Goal: Task Accomplishment & Management: Use online tool/utility

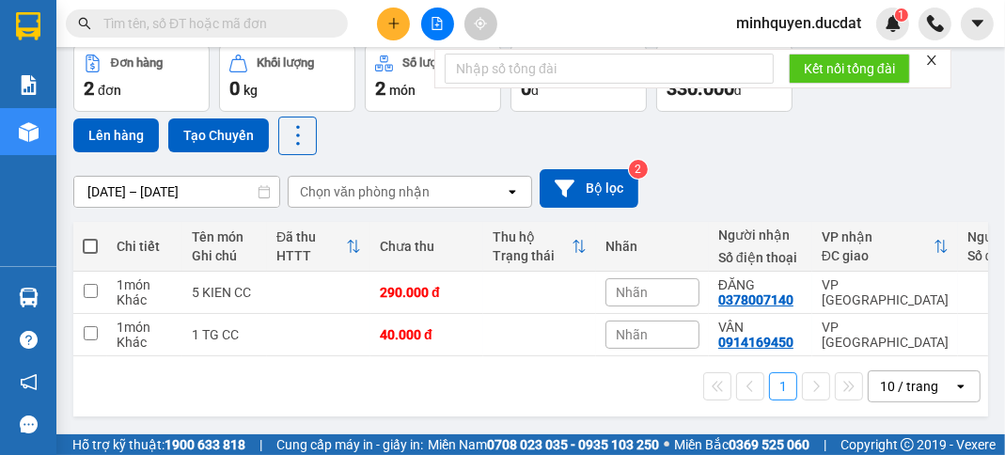
scroll to position [92, 0]
click at [392, 23] on icon "plus" at bounding box center [393, 23] width 10 height 1
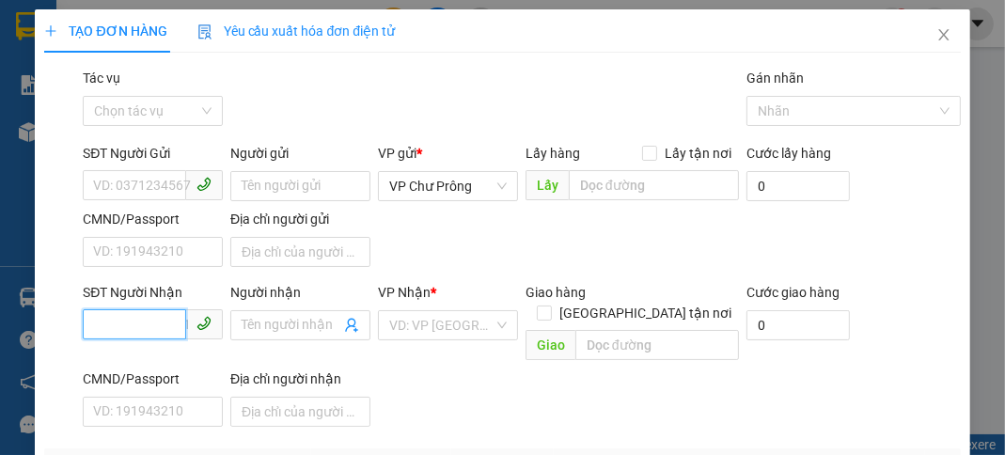
click at [162, 328] on input "SĐT Người Nhận" at bounding box center [134, 324] width 103 height 30
click at [164, 360] on div "0775157797" at bounding box center [151, 361] width 116 height 21
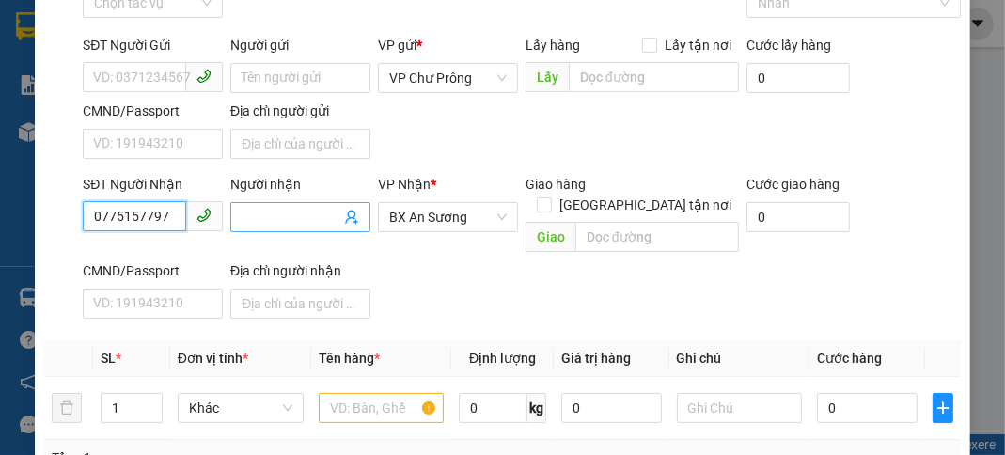
scroll to position [300, 0]
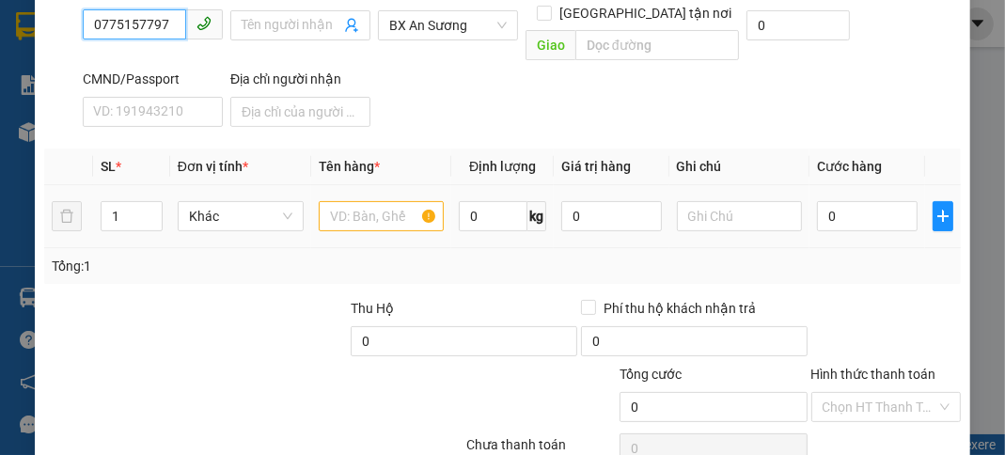
type input "0775157797"
click at [372, 201] on input "text" at bounding box center [382, 216] width 126 height 30
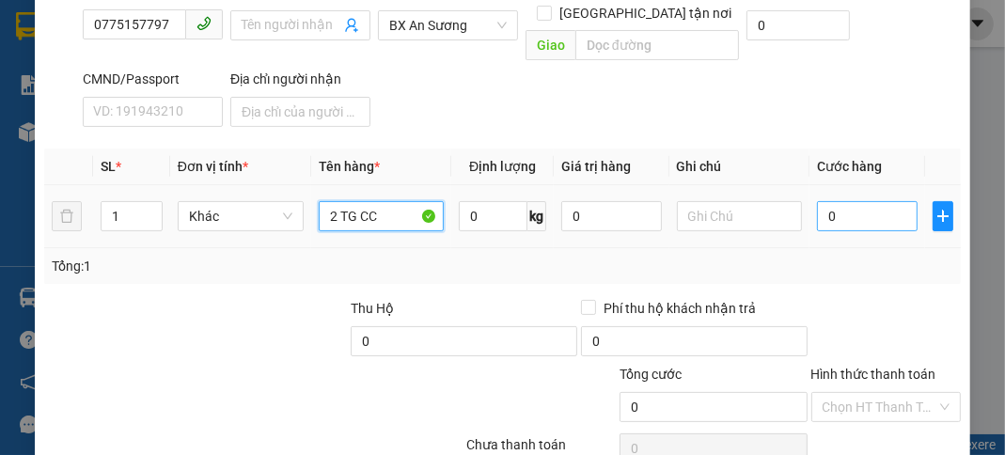
type input "2 TG CC"
click at [861, 201] on input "0" at bounding box center [867, 216] width 100 height 30
type input "1"
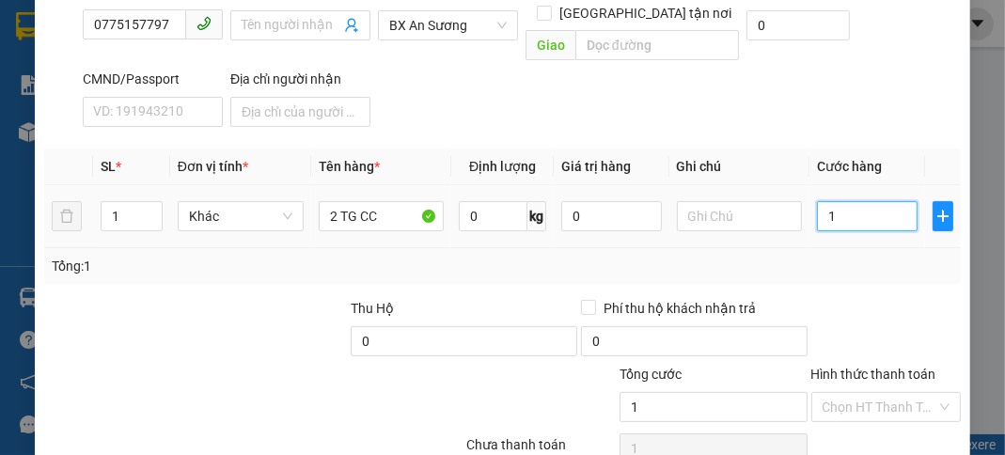
type input "16"
type input "1"
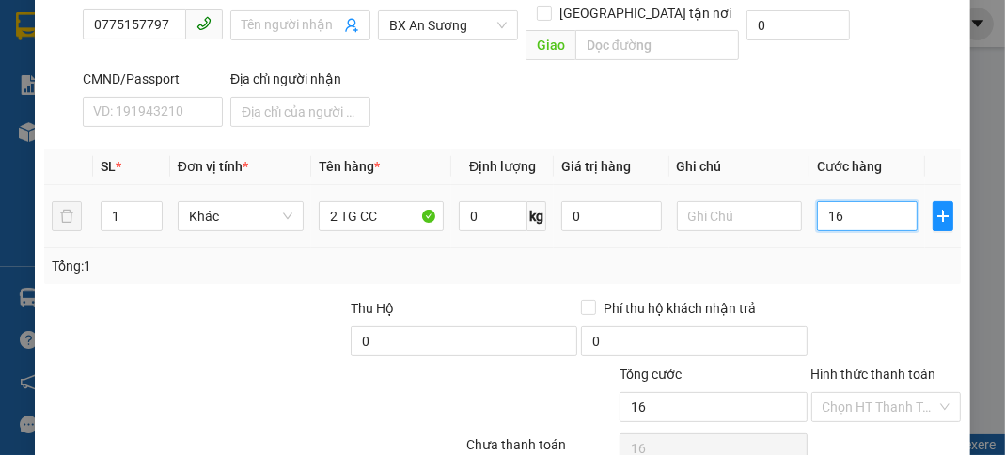
type input "1"
type input "15"
type input "150"
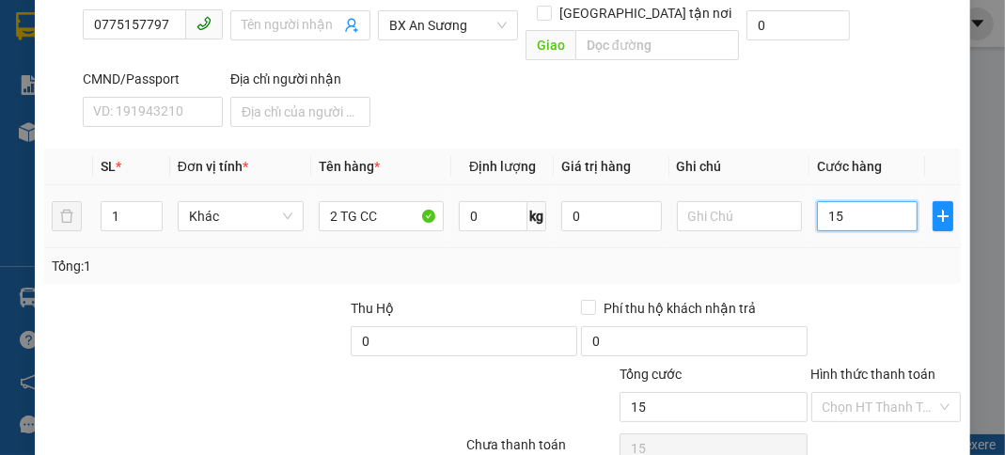
type input "150"
type input "1.500"
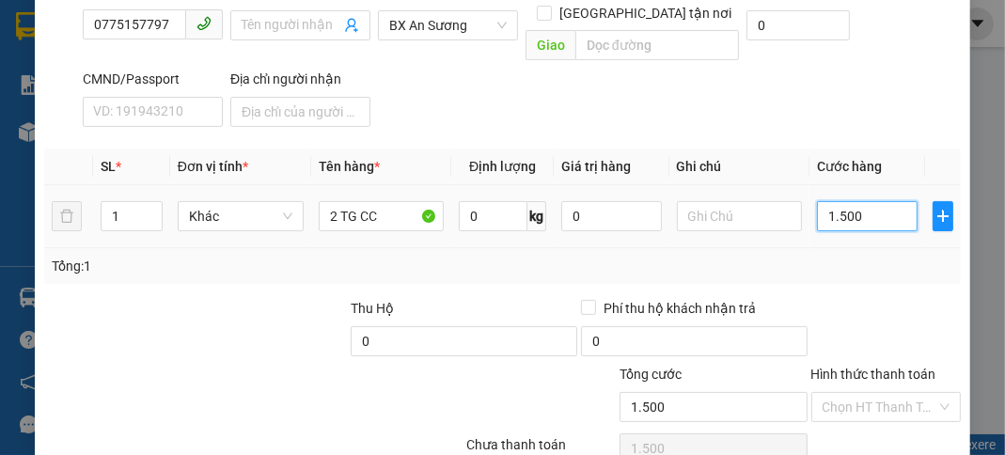
type input "15.000"
type input "150.000"
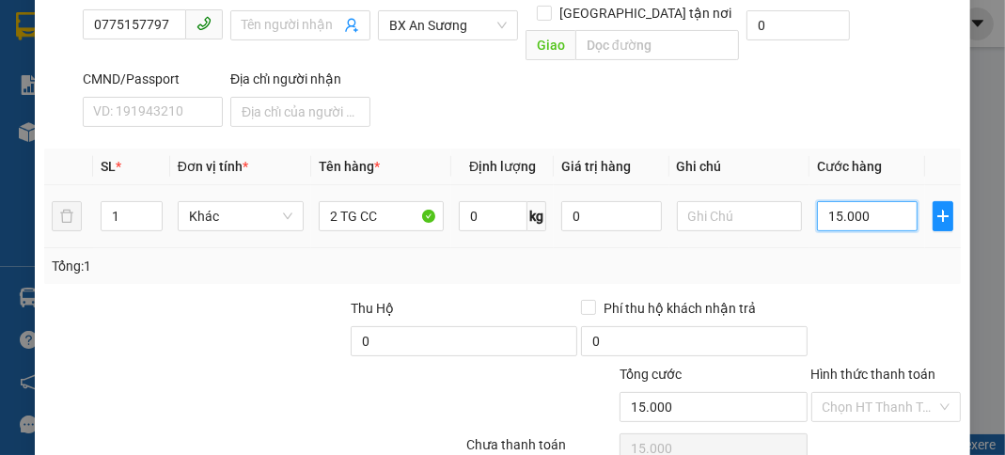
type input "150.000"
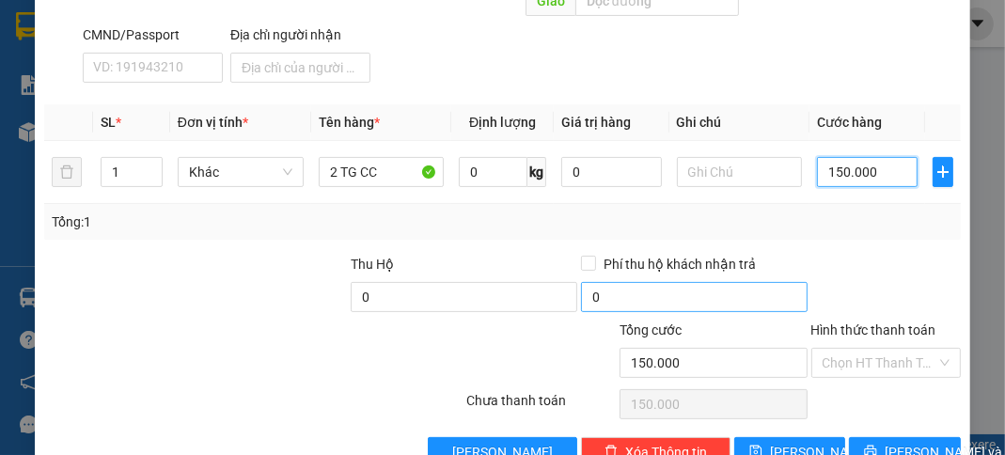
scroll to position [368, 0]
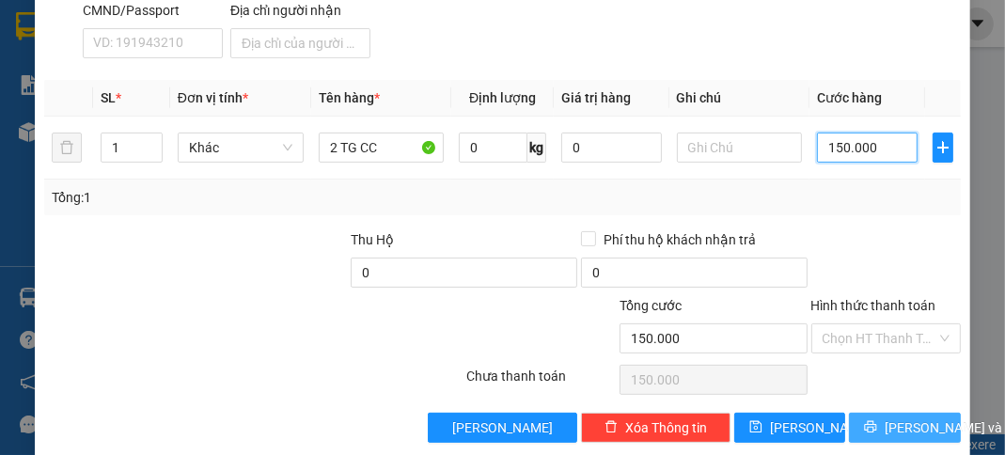
type input "150.000"
click at [884, 417] on span "[PERSON_NAME] và In" at bounding box center [950, 427] width 132 height 21
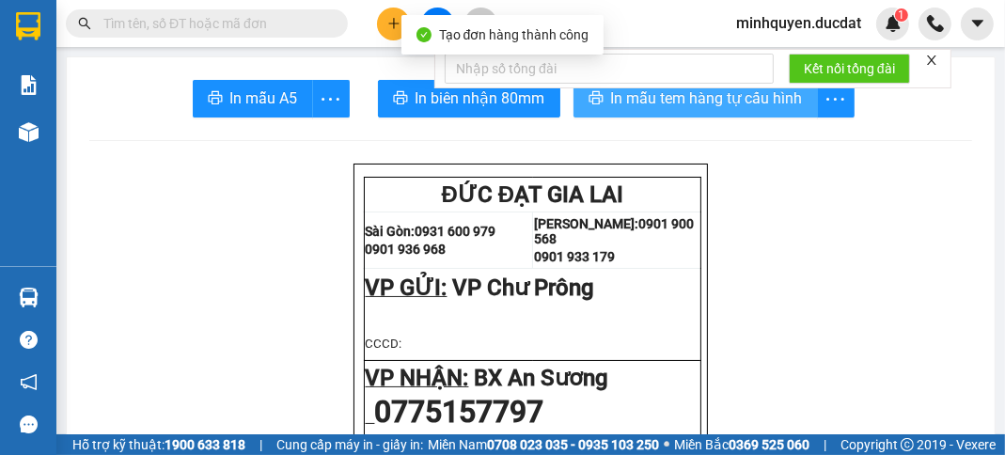
click at [734, 98] on span "In mẫu tem hàng tự cấu hình" at bounding box center [707, 97] width 192 height 23
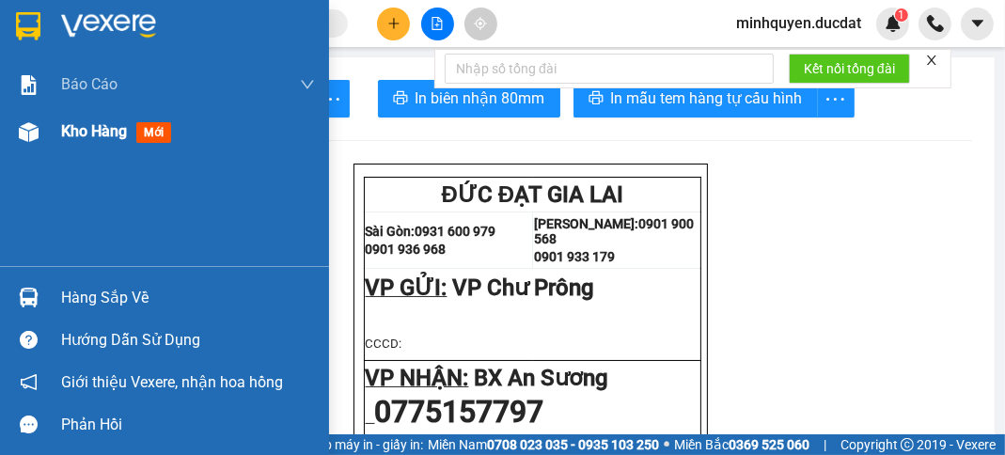
click at [70, 124] on span "Kho hàng" at bounding box center [94, 131] width 66 height 18
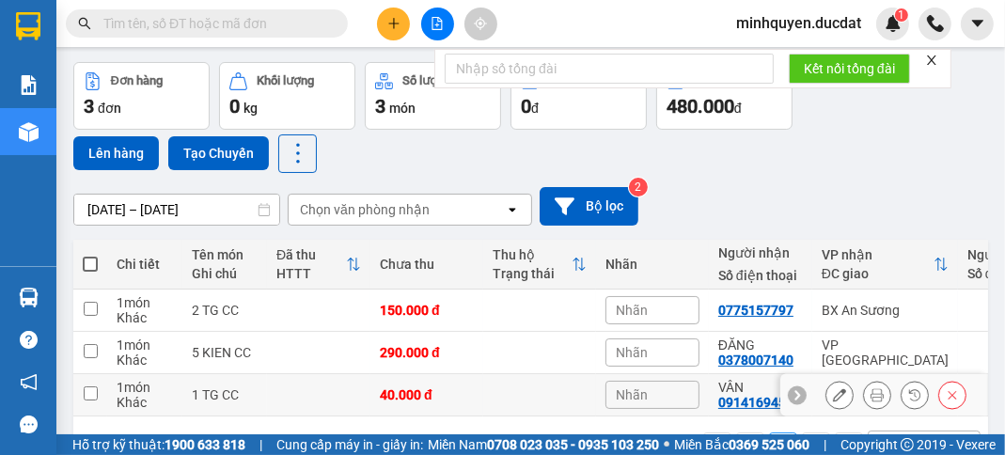
scroll to position [134, 0]
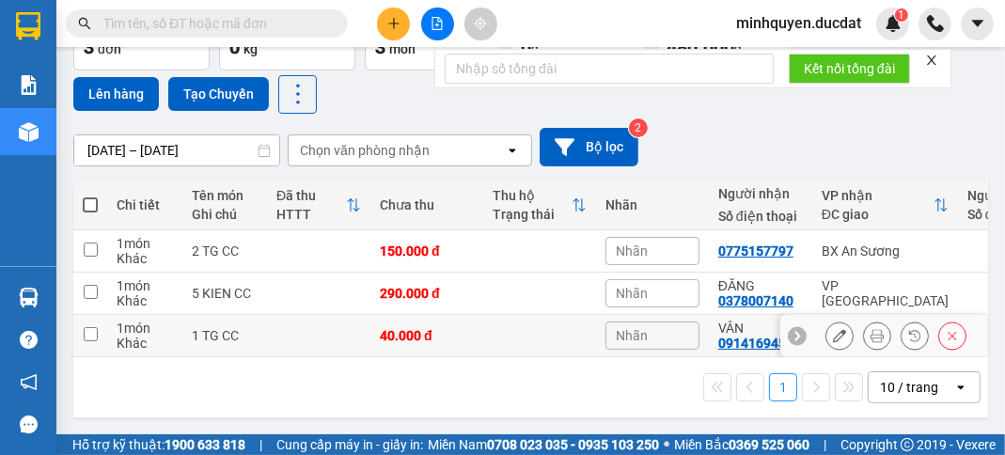
click at [833, 329] on icon at bounding box center [839, 335] width 13 height 13
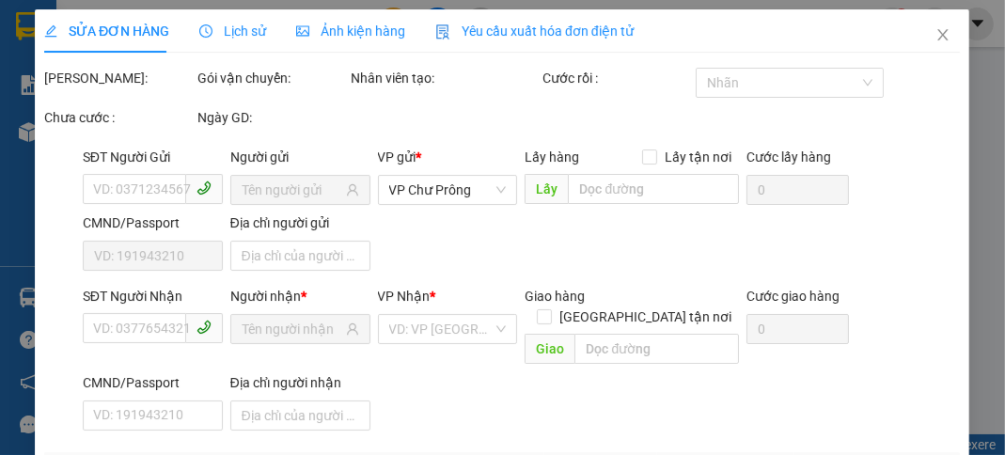
type input "0914169450"
type input "0"
type input "40.000"
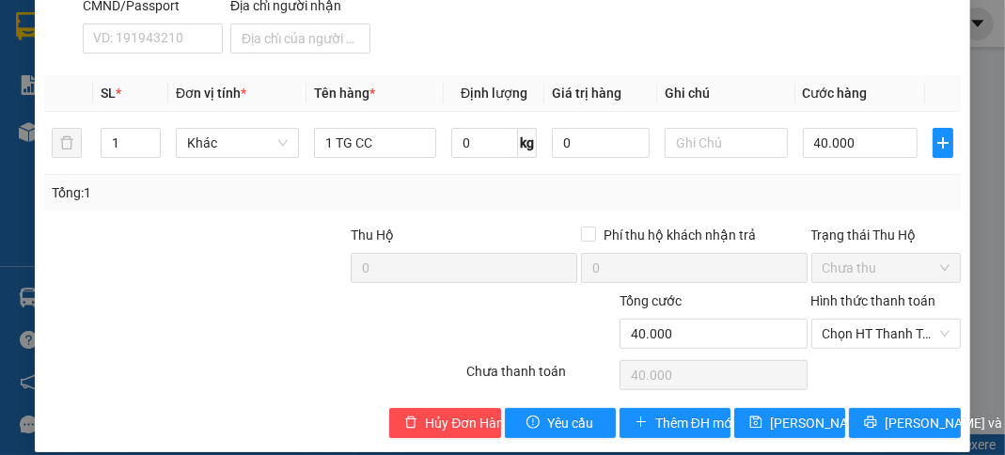
scroll to position [413, 0]
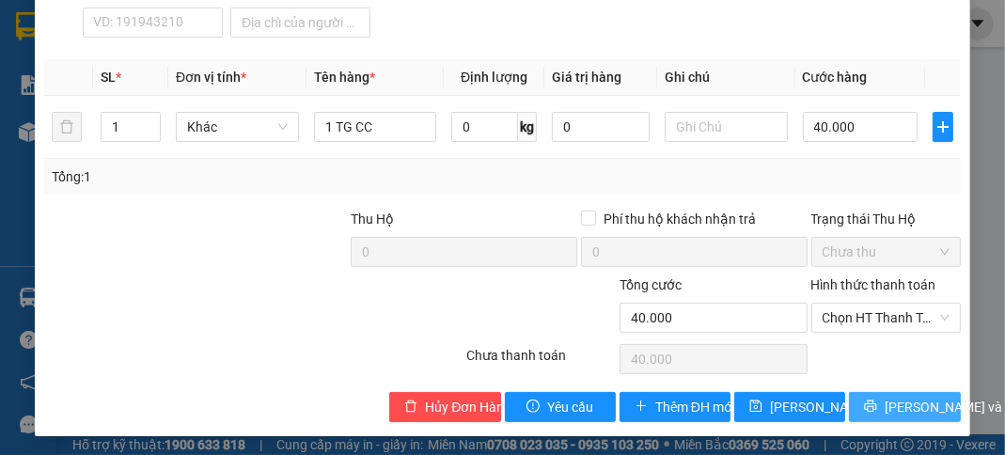
click at [919, 407] on span "[PERSON_NAME] và In" at bounding box center [950, 407] width 132 height 21
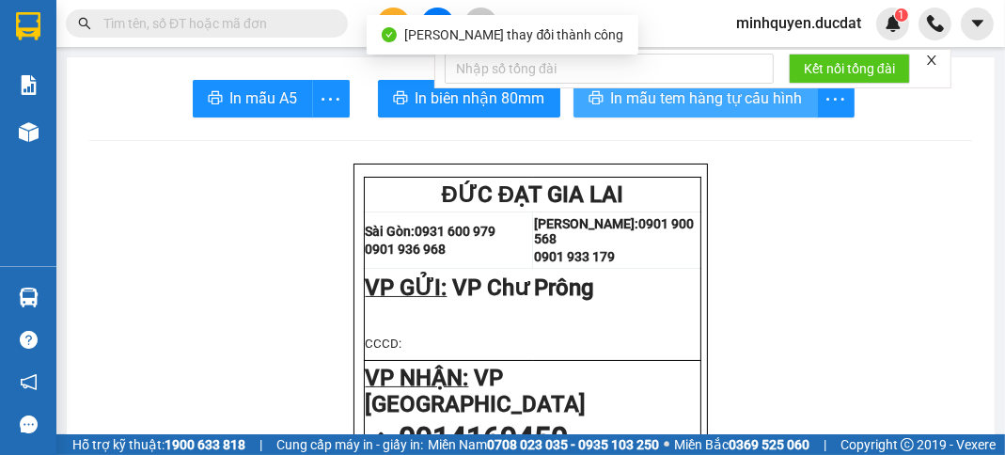
click at [769, 105] on span "In mẫu tem hàng tự cấu hình" at bounding box center [707, 97] width 192 height 23
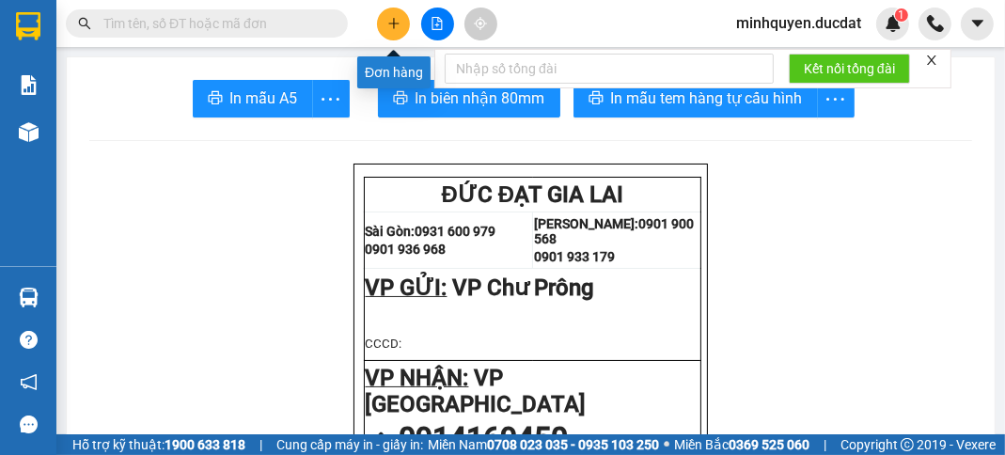
click at [397, 17] on icon "plus" at bounding box center [393, 23] width 13 height 13
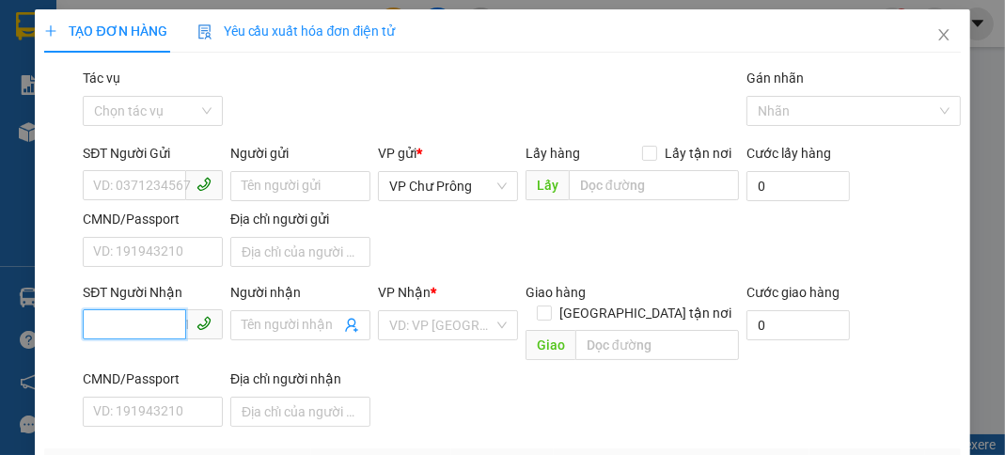
click at [158, 326] on input "SĐT Người Nhận" at bounding box center [134, 324] width 103 height 30
click at [161, 364] on div "0399976582" at bounding box center [151, 361] width 116 height 21
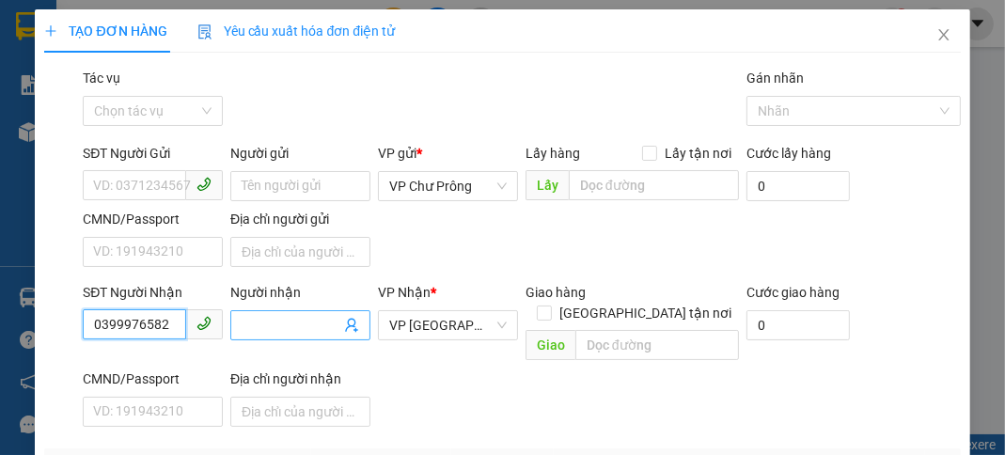
type input "0399976582"
click at [284, 315] on input "Người nhận" at bounding box center [290, 325] width 99 height 21
type input "BỬU"
click at [531, 366] on div "SĐT Người Nhận 0399976582 Người nhận BỬU BỬU VP Nhận * VP [GEOGRAPHIC_DATA] Gia…" at bounding box center [521, 358] width 884 height 152
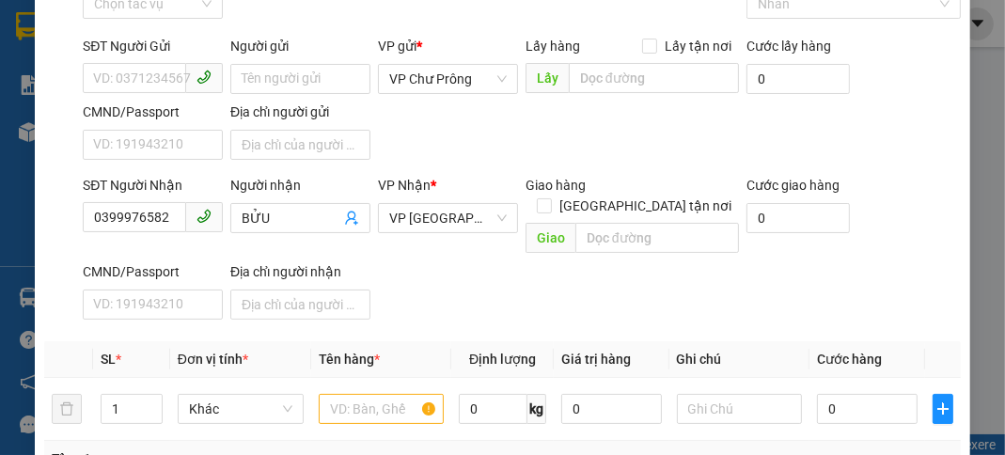
scroll to position [225, 0]
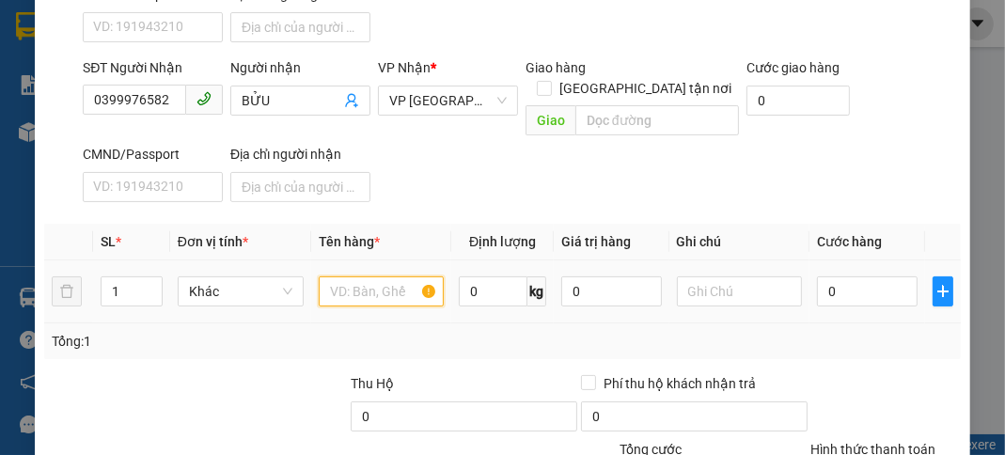
click at [379, 276] on input "text" at bounding box center [382, 291] width 126 height 30
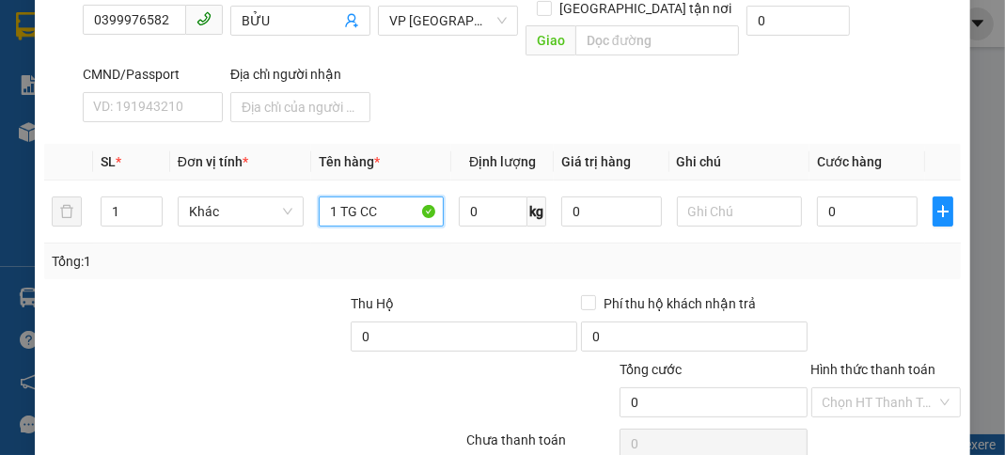
scroll to position [368, 0]
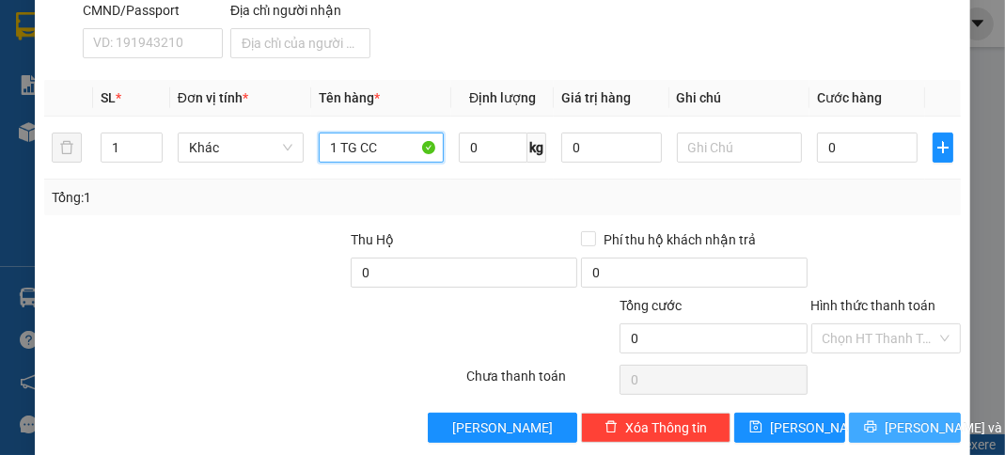
type input "1 TG CC"
click at [905, 417] on span "[PERSON_NAME] và In" at bounding box center [950, 427] width 132 height 21
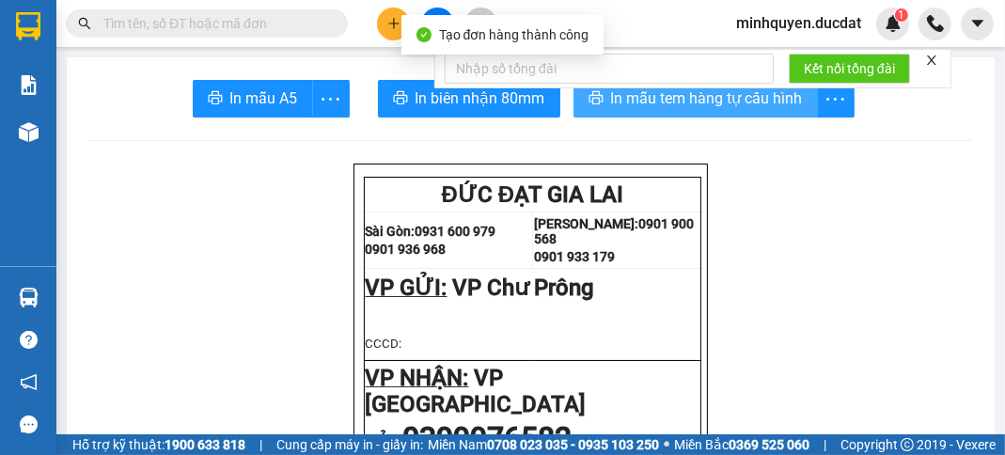
click at [749, 115] on button "In mẫu tem hàng tự cấu hình" at bounding box center [695, 99] width 244 height 38
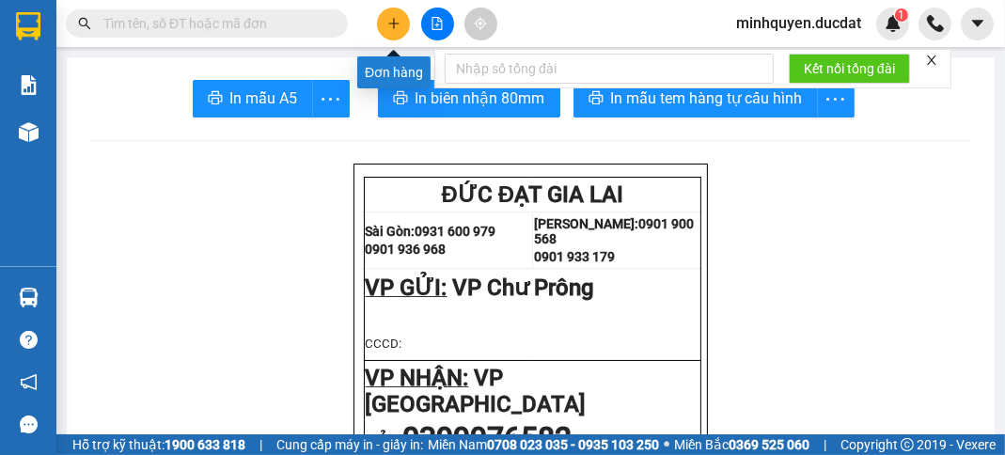
click at [397, 28] on icon "plus" at bounding box center [393, 23] width 13 height 13
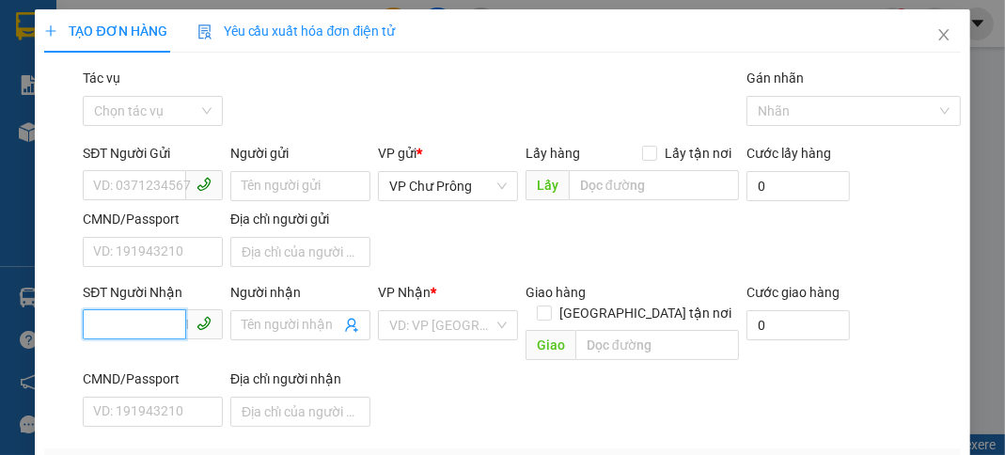
click at [155, 335] on input "SĐT Người Nhận" at bounding box center [134, 324] width 103 height 30
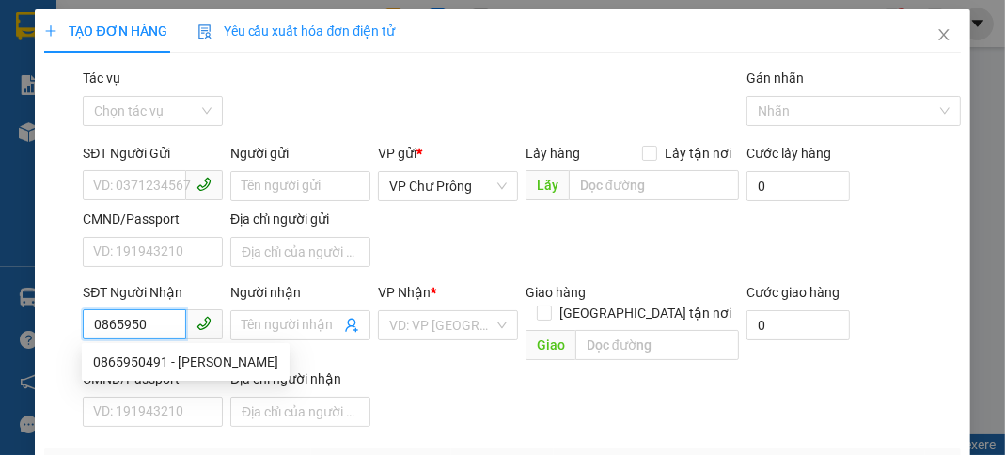
click at [160, 358] on div "0865950491 - [PERSON_NAME]" at bounding box center [185, 361] width 185 height 21
type input "0865950491"
type input "[PERSON_NAME]"
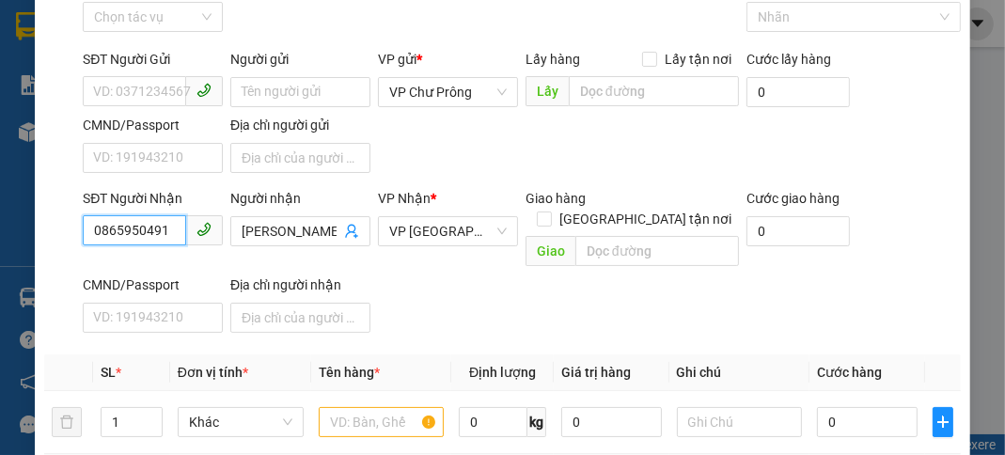
scroll to position [225, 0]
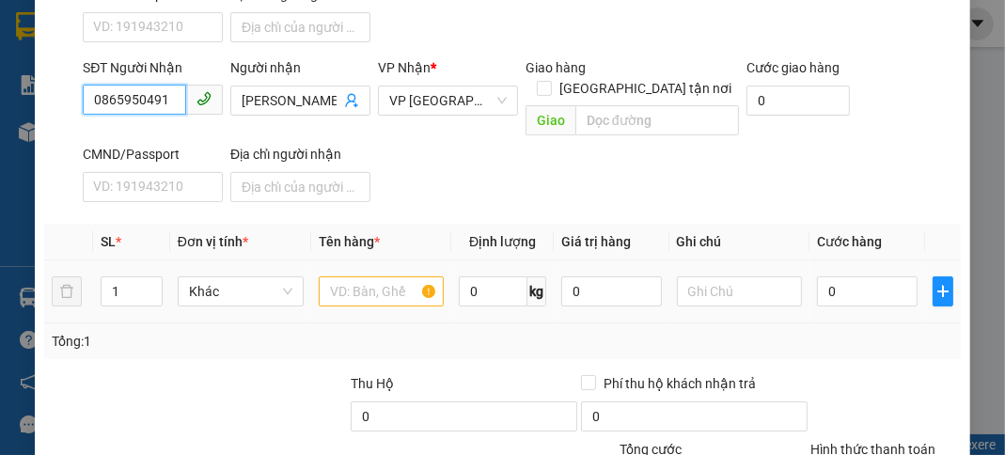
type input "0865950491"
click at [372, 276] on input "text" at bounding box center [382, 291] width 126 height 30
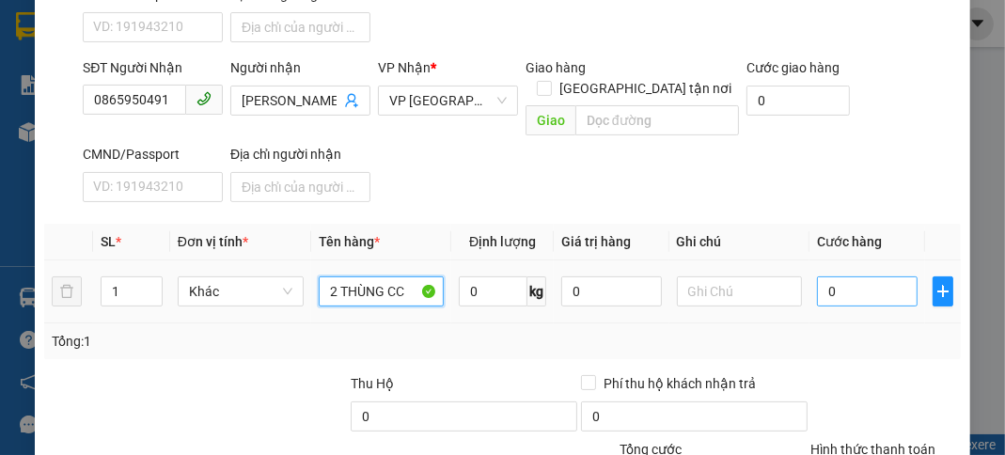
type input "2 THÙNG CC"
click at [864, 276] on input "0" at bounding box center [867, 291] width 100 height 30
type input "1"
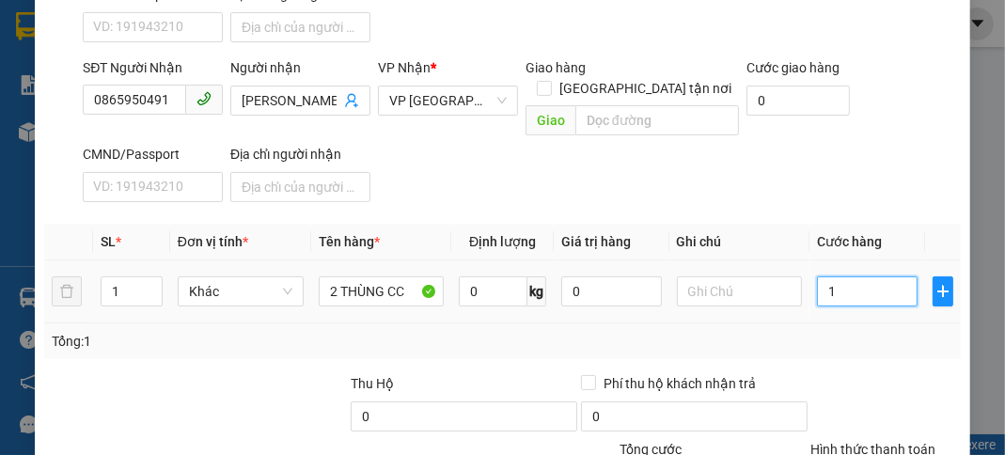
type input "15"
type input "150"
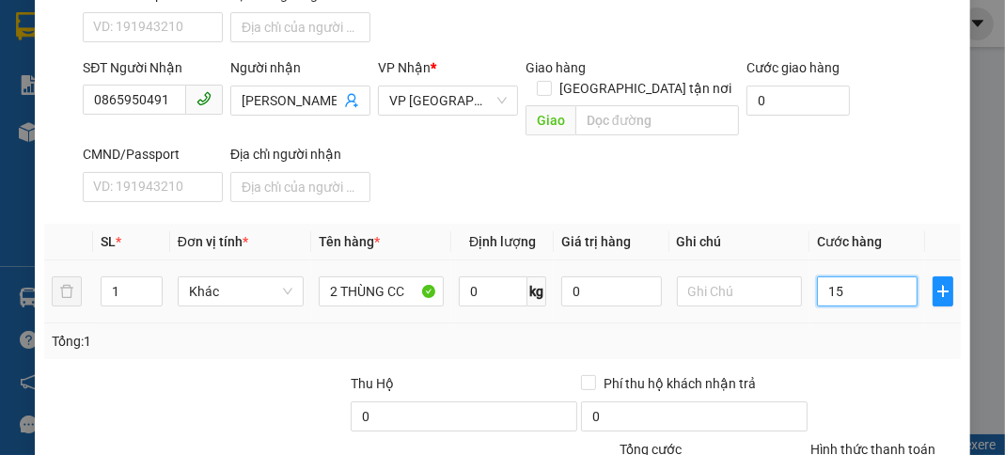
type input "150"
type input "1.500"
type input "15.000"
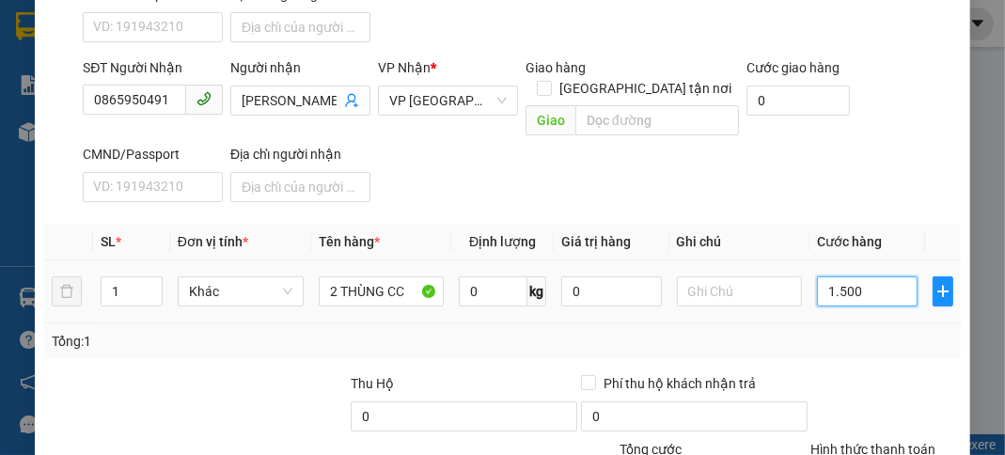
type input "15.000"
type input "150.000"
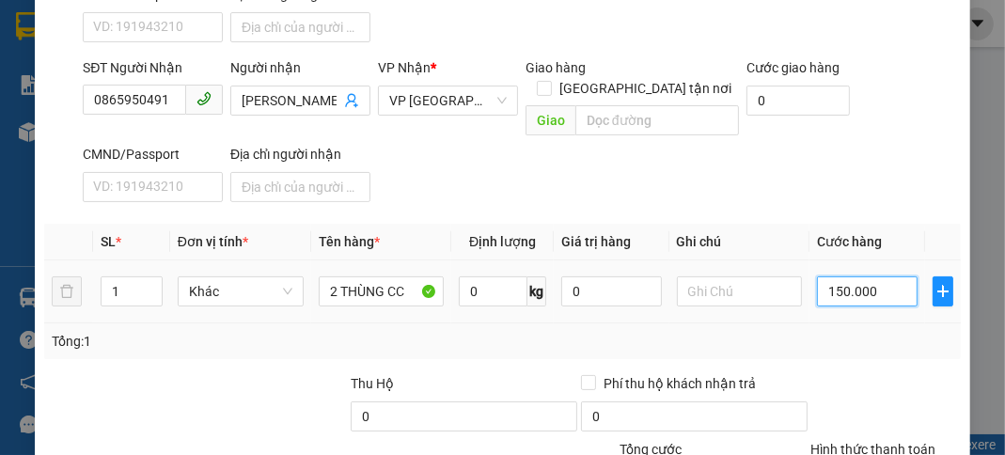
scroll to position [368, 0]
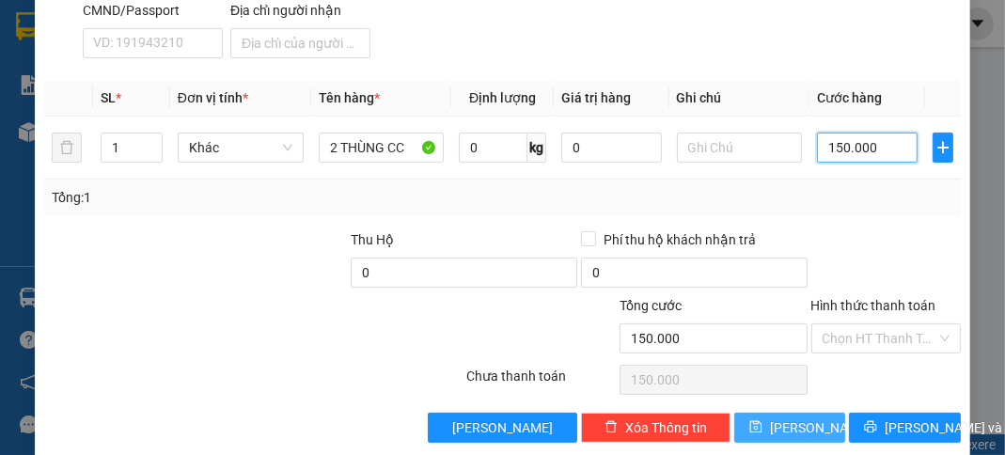
type input "150.000"
click at [757, 413] on button "[PERSON_NAME]" at bounding box center [789, 428] width 111 height 30
type input "0"
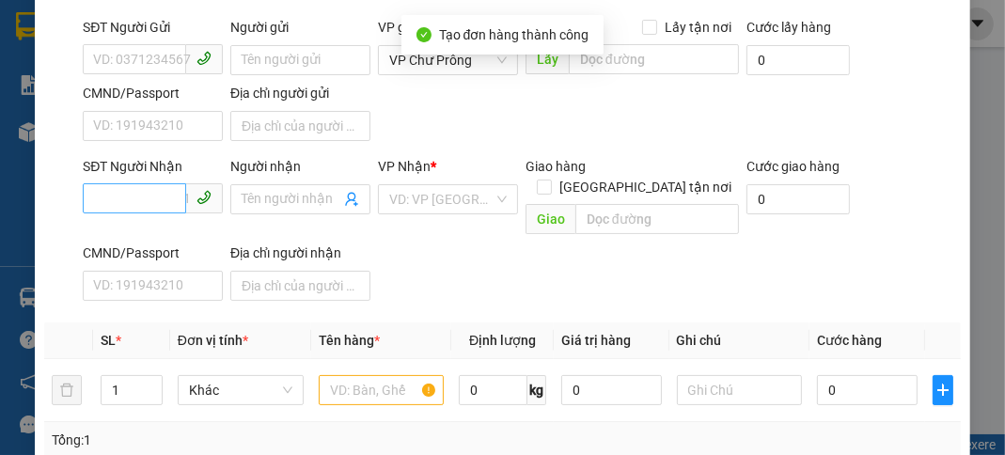
scroll to position [68, 0]
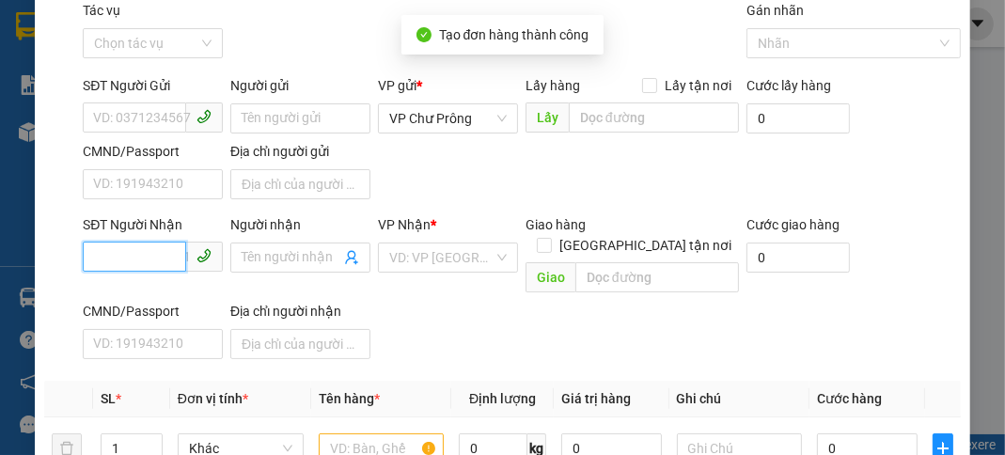
click at [142, 257] on input "SĐT Người Nhận" at bounding box center [134, 256] width 103 height 30
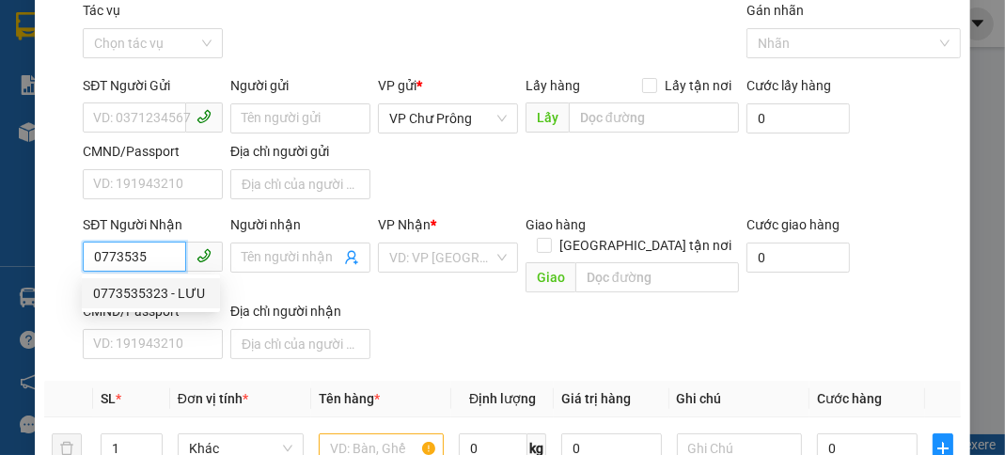
click at [173, 292] on div "0773535323 - LƯU" at bounding box center [151, 293] width 116 height 21
type input "0773535323"
type input "LƯU"
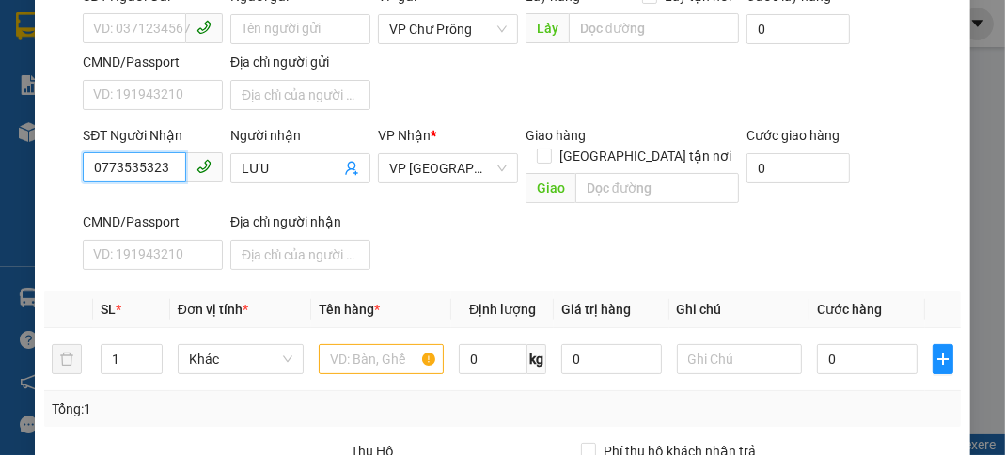
scroll to position [293, 0]
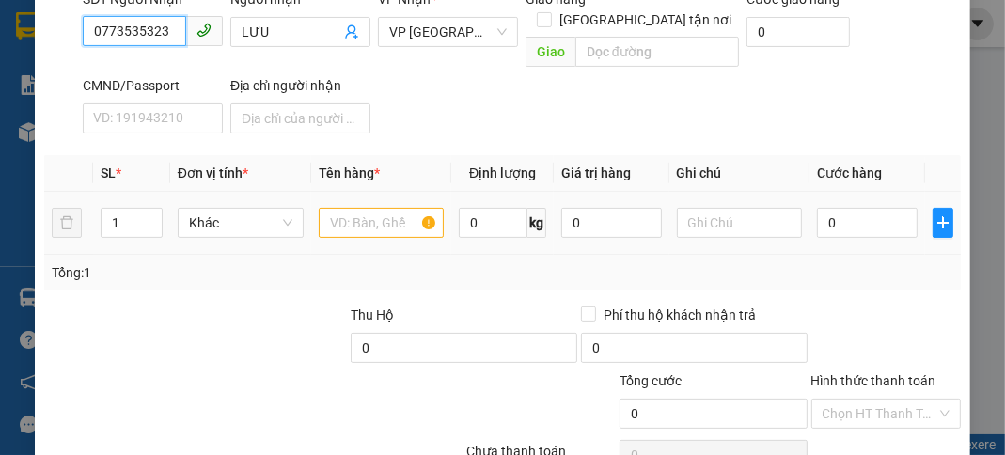
type input "0773535323"
click at [350, 208] on input "text" at bounding box center [382, 223] width 126 height 30
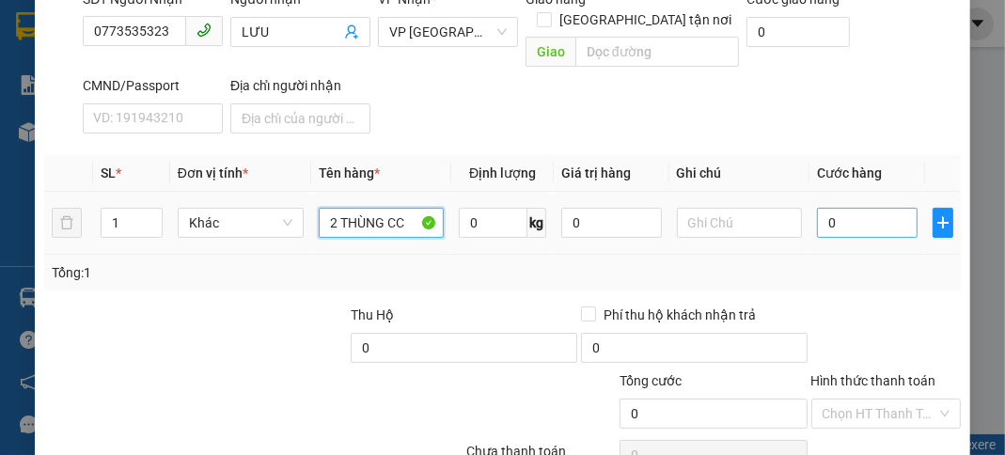
type input "2 THÙNG CC"
click at [866, 208] on input "0" at bounding box center [867, 223] width 100 height 30
type input "1"
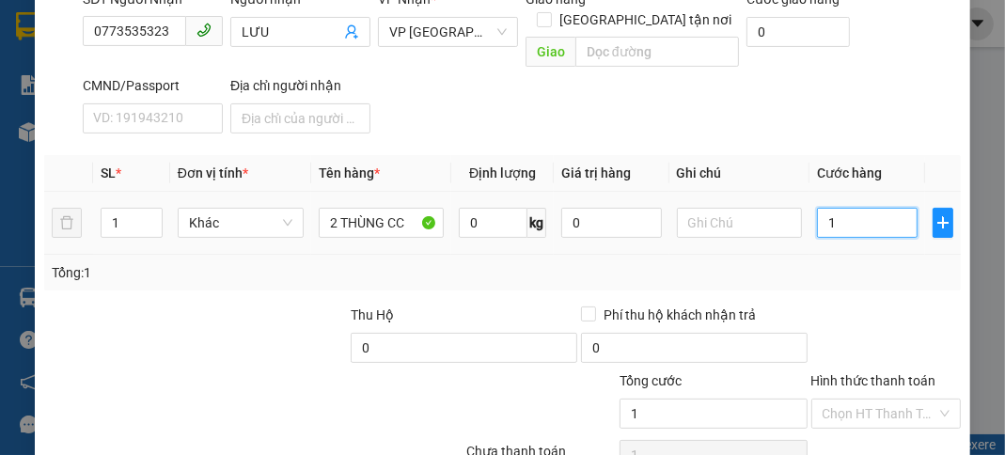
type input "12"
type input "120"
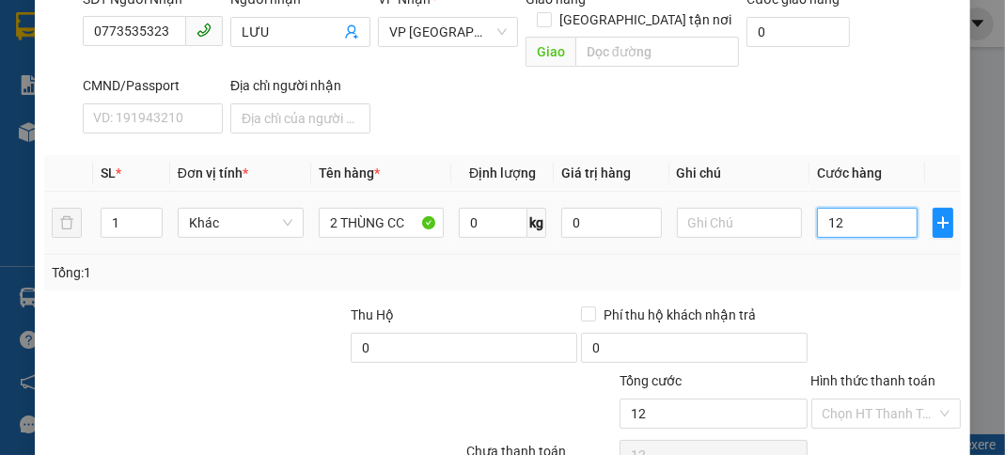
type input "120"
type input "1.200"
type input "12.000"
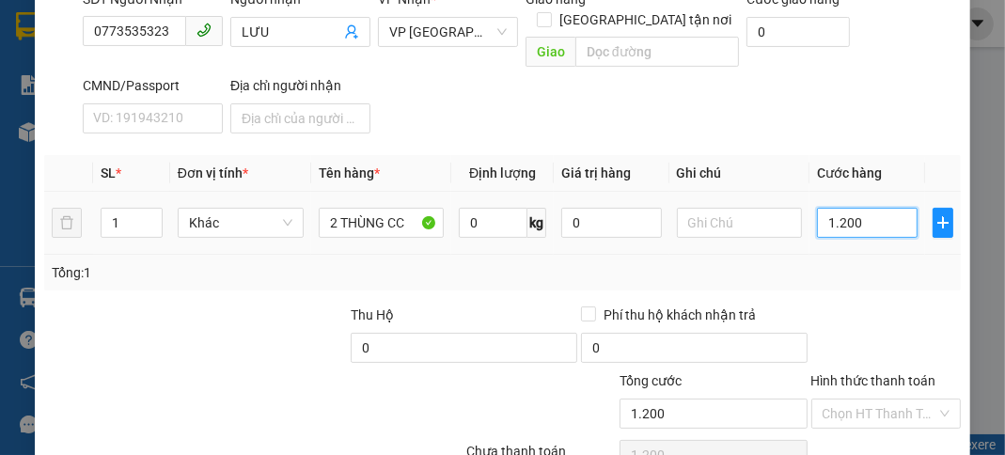
type input "12.000"
type input "120.000"
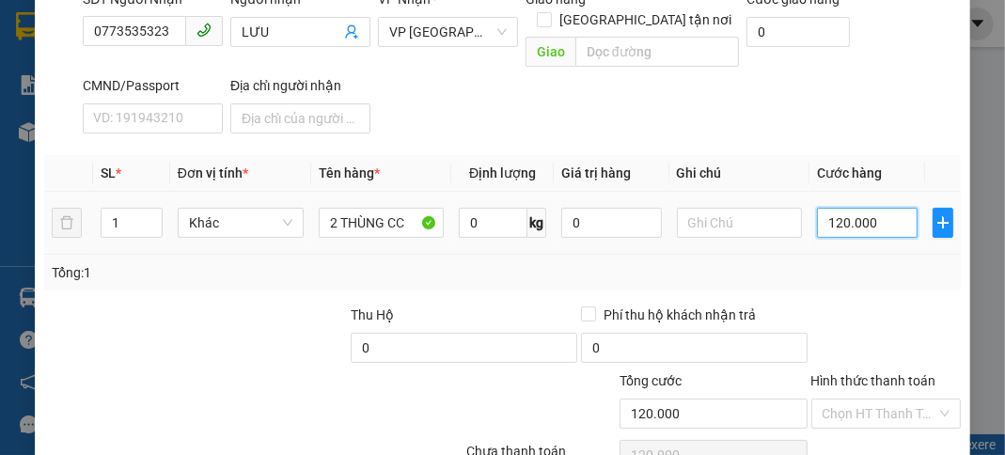
scroll to position [368, 0]
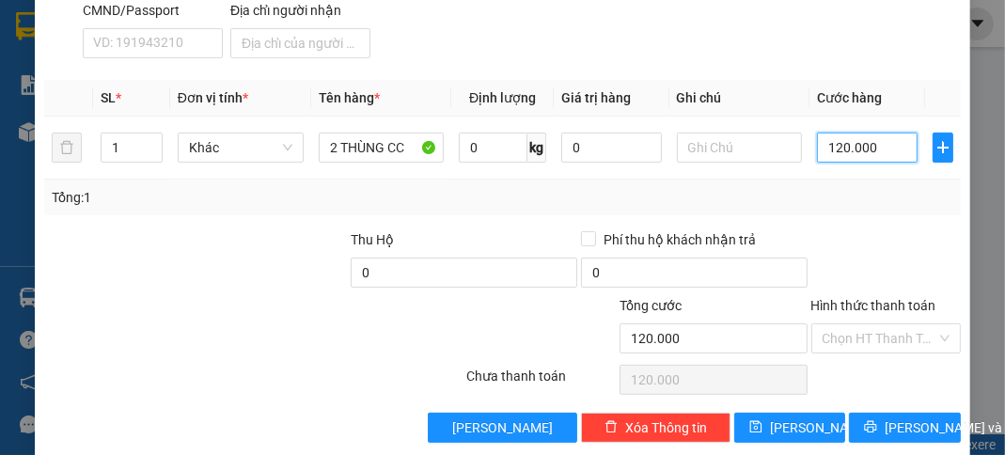
type input "120.000"
click at [786, 419] on div "TẠO ĐƠN HÀNG Yêu cầu xuất hóa đơn điện tử Transit Pickup Surcharge Ids Transit …" at bounding box center [502, 49] width 934 height 816
click at [789, 417] on span "[PERSON_NAME]" at bounding box center [820, 427] width 101 height 21
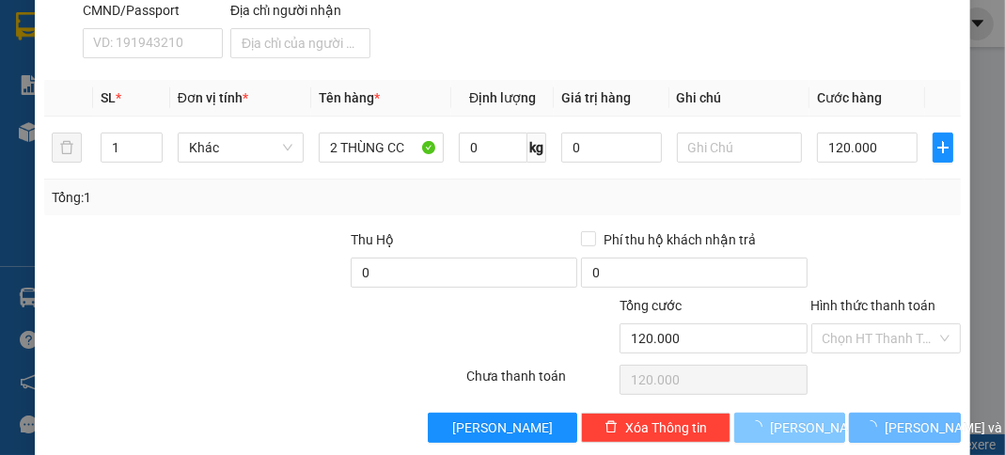
type input "0"
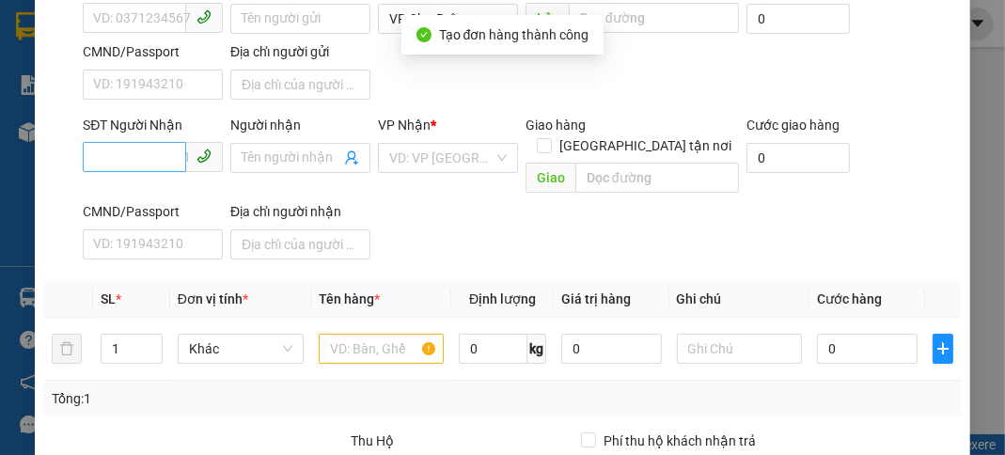
scroll to position [143, 0]
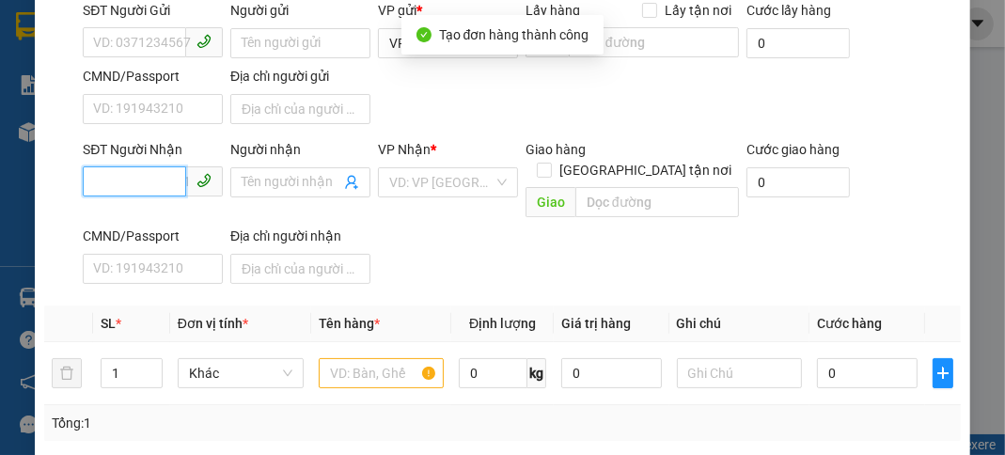
click at [139, 172] on input "SĐT Người Nhận" at bounding box center [134, 181] width 103 height 30
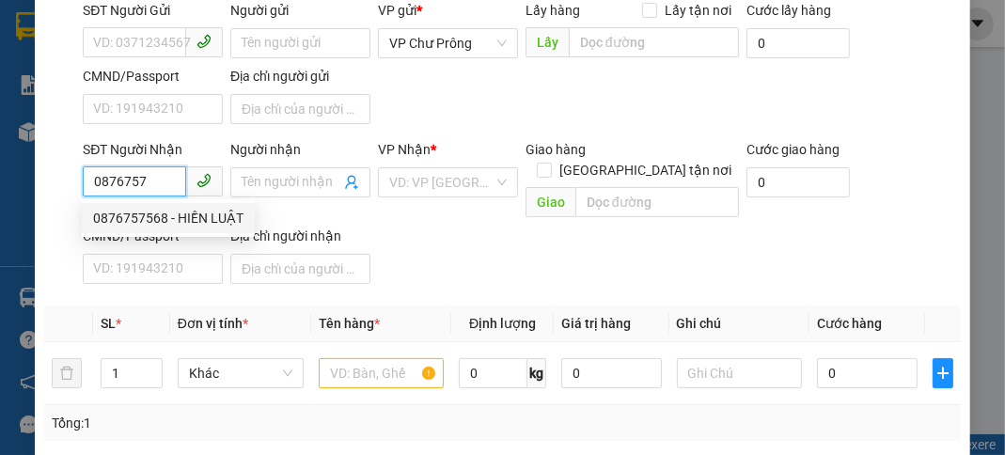
click at [195, 214] on div "0876757568 - HIỀN LUẬT" at bounding box center [168, 218] width 150 height 21
type input "0876757568"
type input "HIỀN LUẬT"
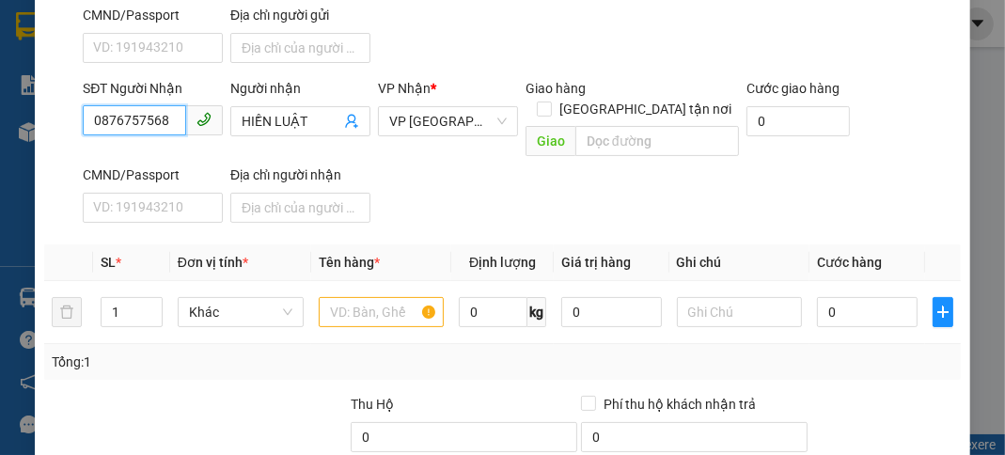
scroll to position [293, 0]
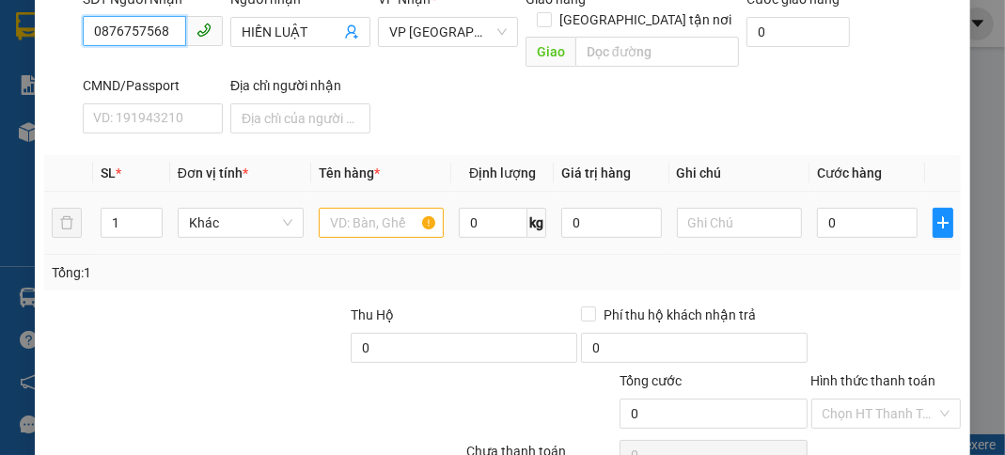
type input "0876757568"
click at [376, 208] on input "text" at bounding box center [382, 223] width 126 height 30
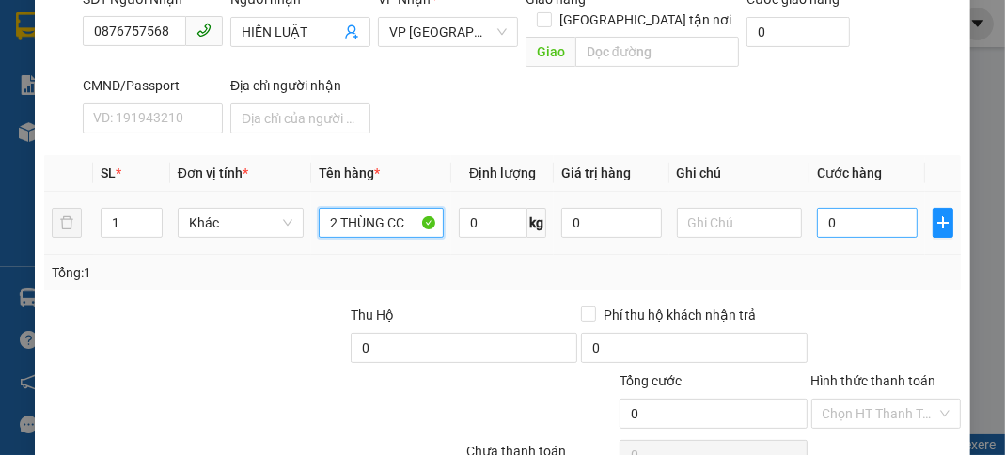
type input "2 THÙNG CC"
click at [857, 208] on input "0" at bounding box center [867, 223] width 100 height 30
type input "8"
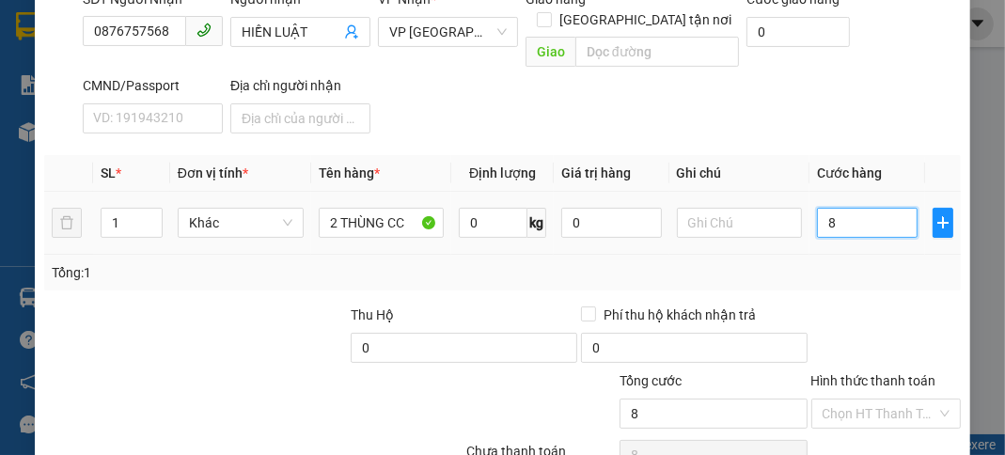
type input "80"
type input "800"
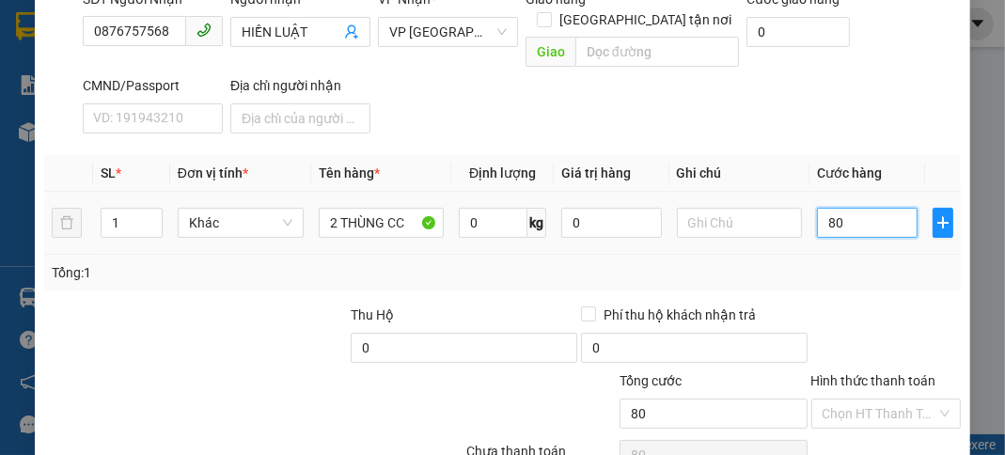
type input "800"
type input "8.000"
type input "80.000"
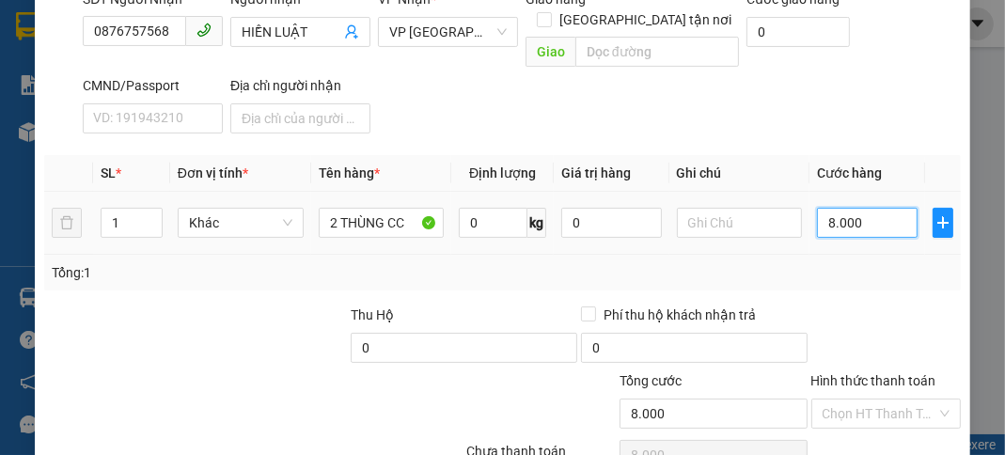
type input "80.000"
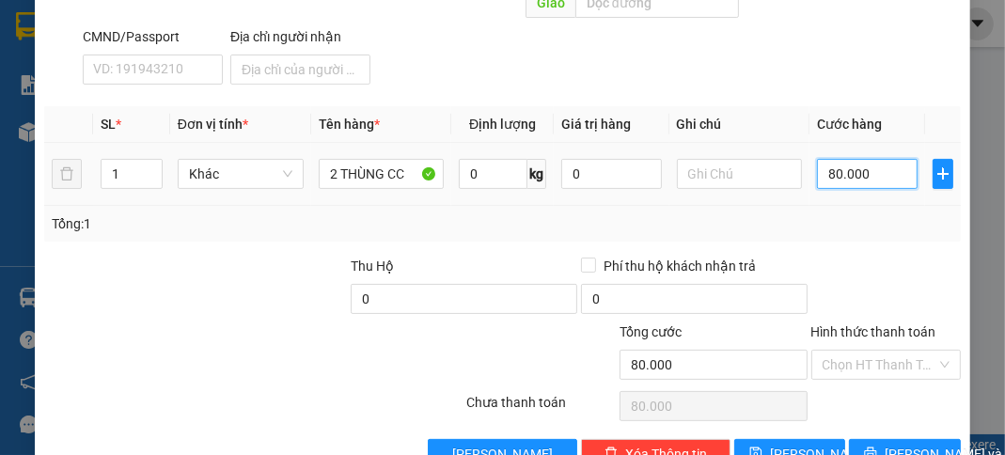
scroll to position [368, 0]
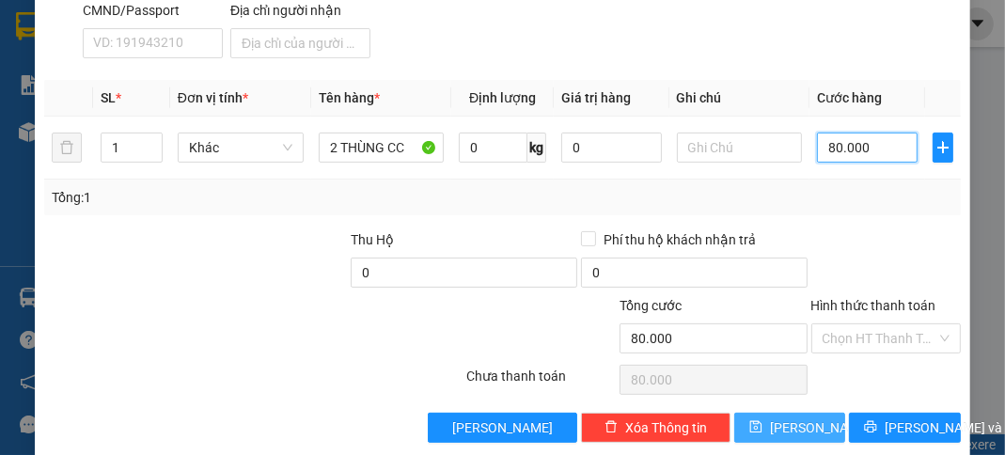
type input "80.000"
click at [806, 413] on button "[PERSON_NAME]" at bounding box center [789, 428] width 111 height 30
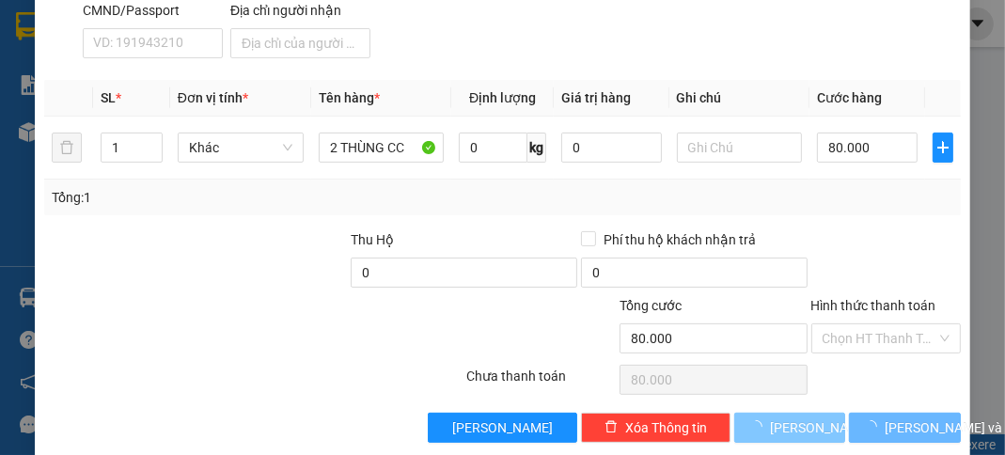
type input "0"
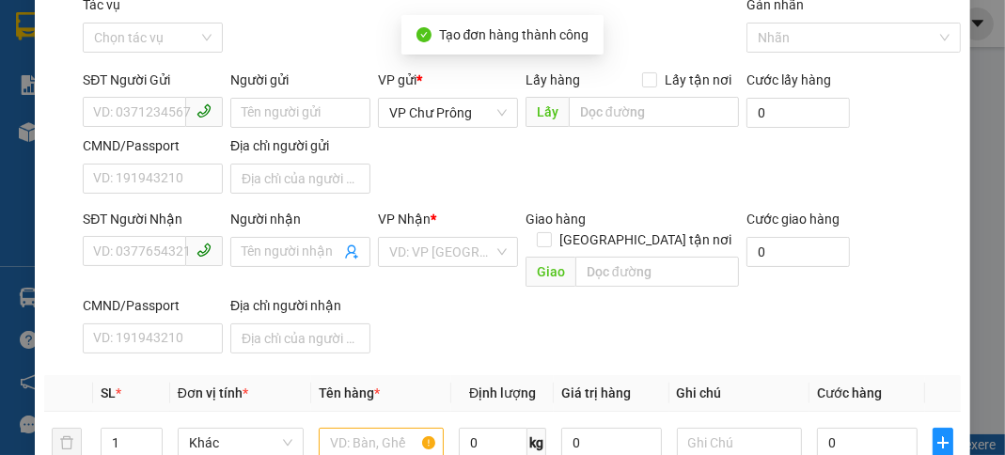
scroll to position [0, 0]
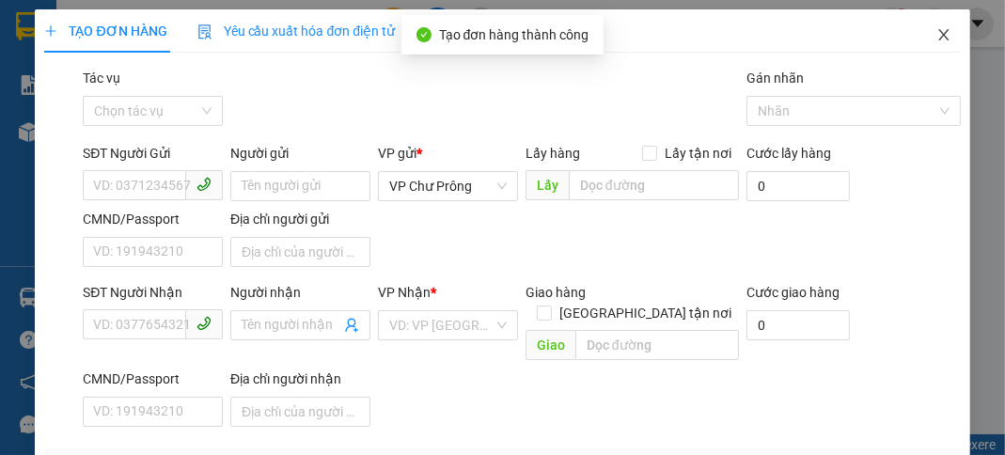
click at [936, 31] on icon "close" at bounding box center [943, 34] width 15 height 15
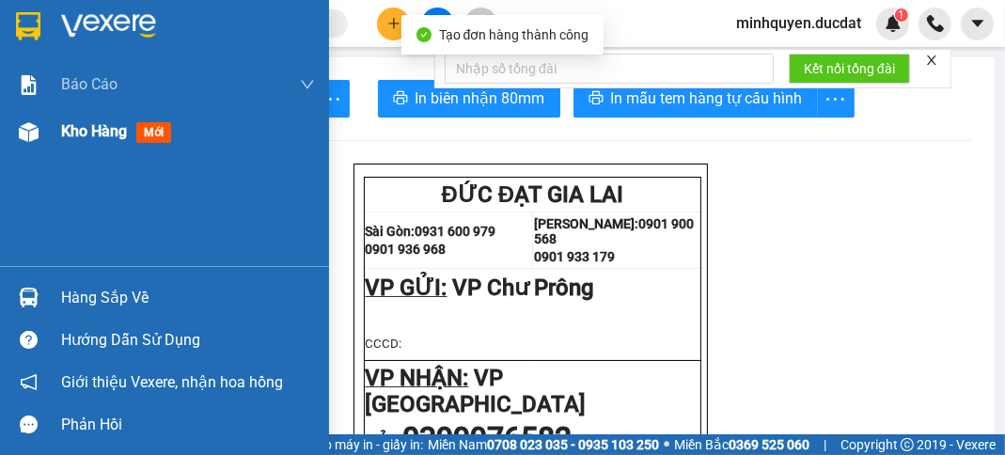
click at [98, 128] on span "Kho hàng" at bounding box center [94, 131] width 66 height 18
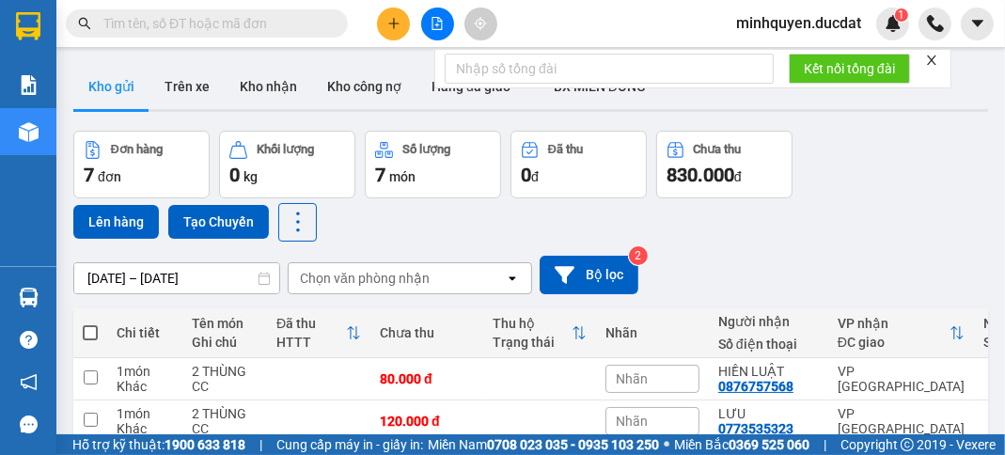
scroll to position [225, 0]
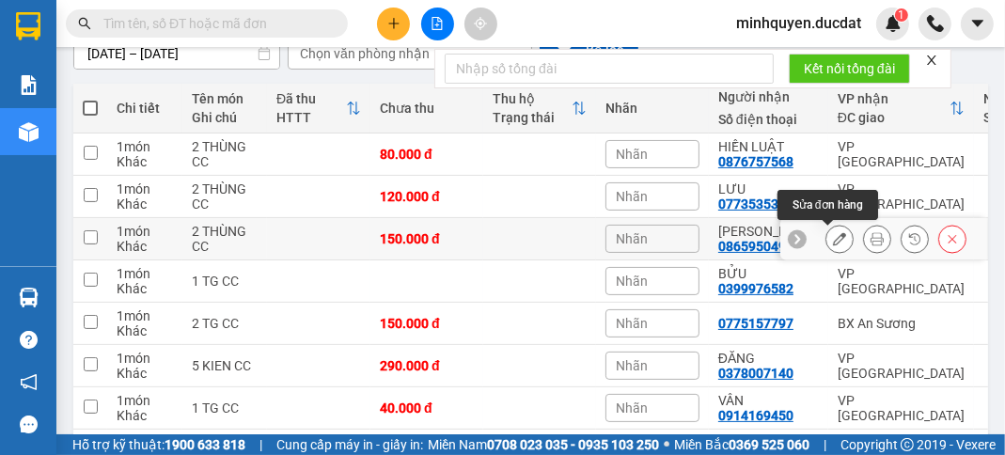
click at [833, 240] on icon at bounding box center [839, 238] width 13 height 13
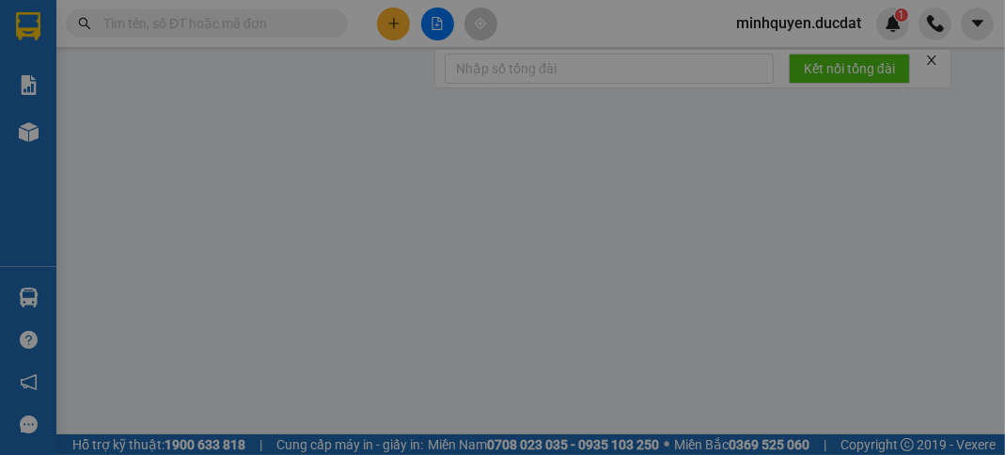
type input "0865950491"
type input "0"
type input "150.000"
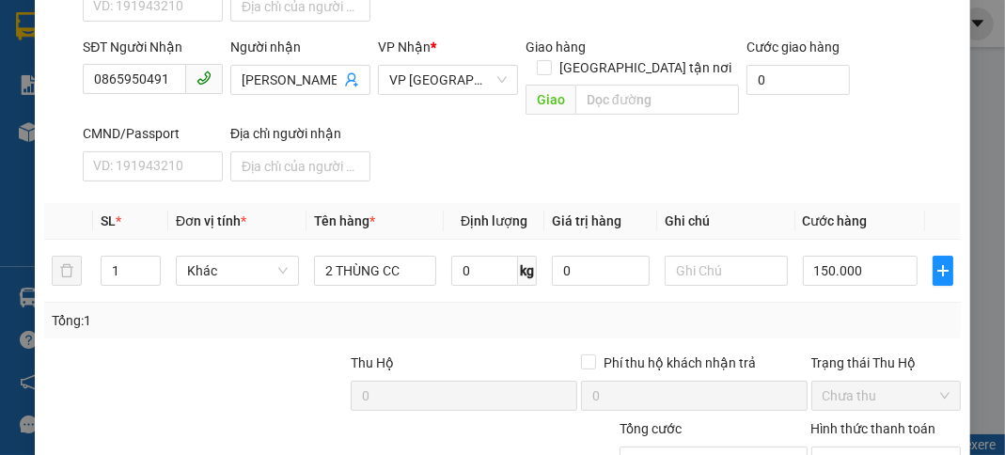
scroll to position [300, 0]
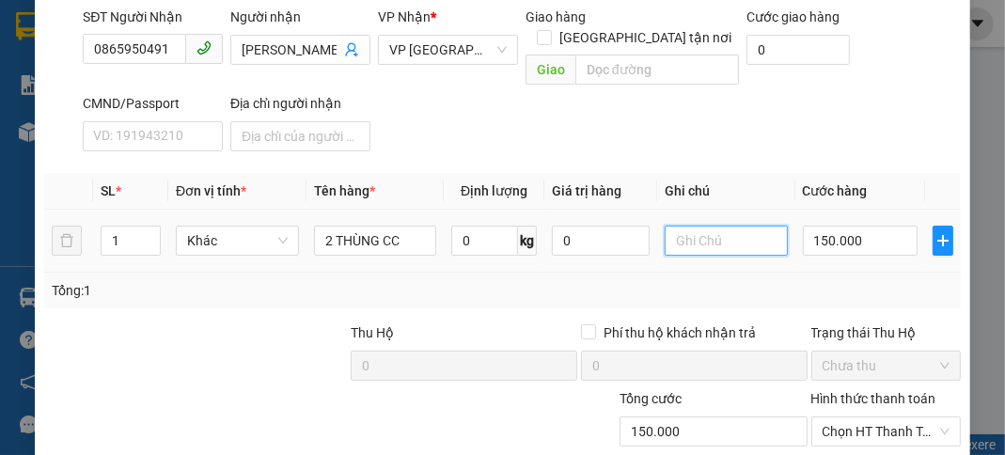
click at [717, 241] on input "text" at bounding box center [725, 241] width 123 height 30
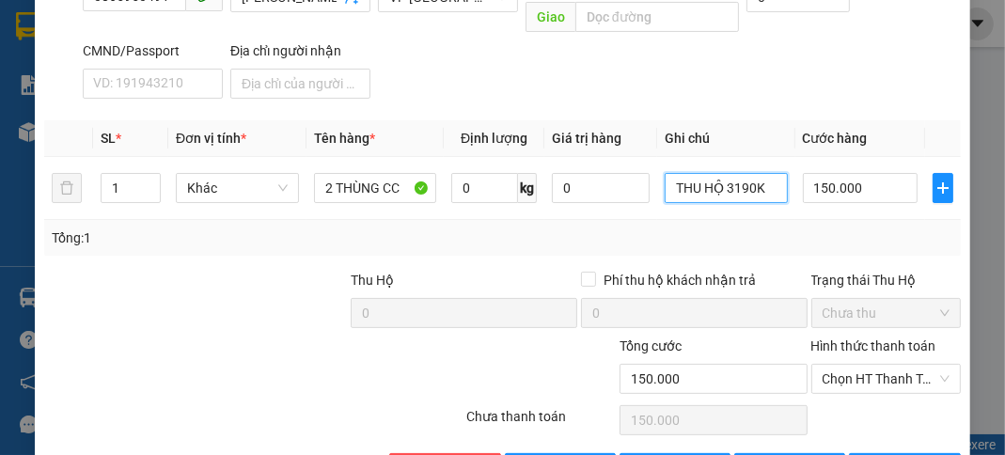
scroll to position [413, 0]
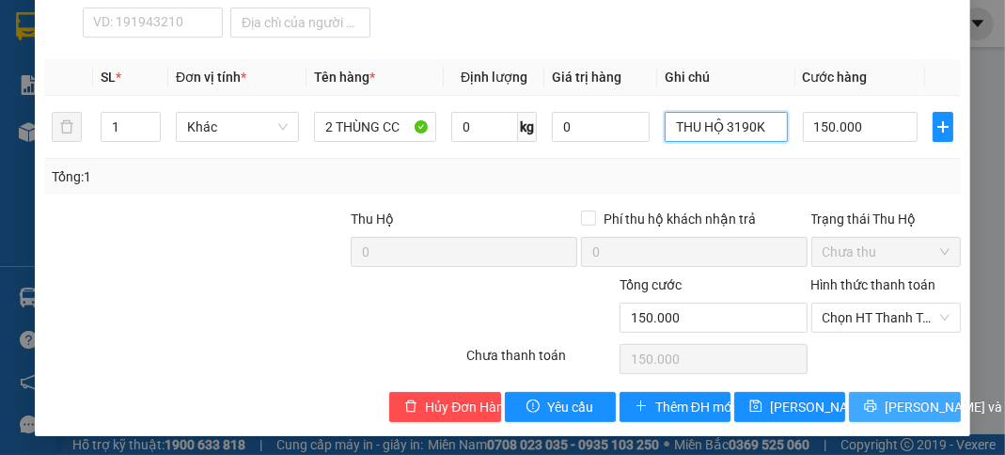
type input "THU HỘ 3190K"
click at [911, 405] on span "[PERSON_NAME] và In" at bounding box center [950, 407] width 132 height 21
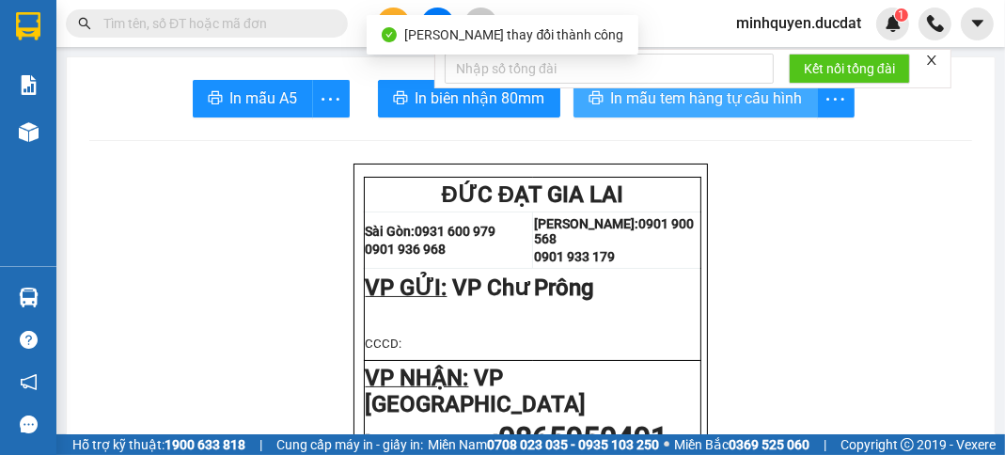
click at [744, 101] on span "In mẫu tem hàng tự cấu hình" at bounding box center [707, 97] width 192 height 23
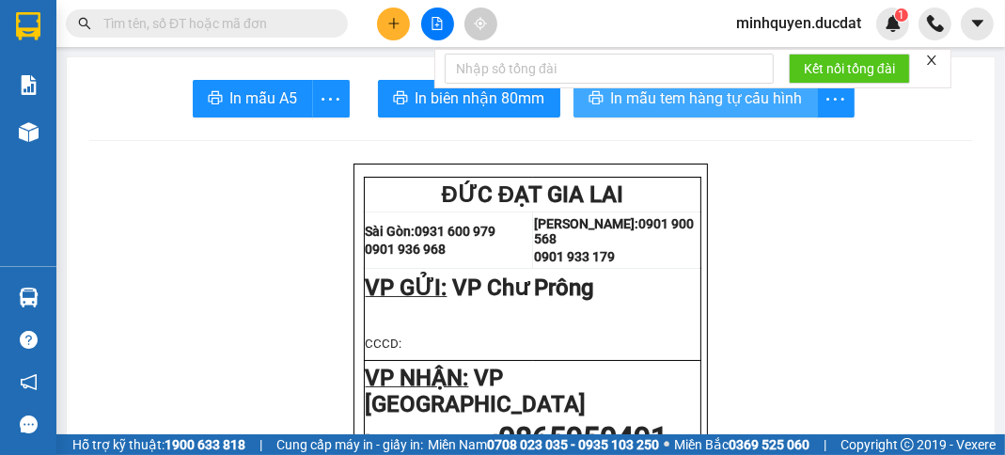
click at [757, 107] on span "In mẫu tem hàng tự cấu hình" at bounding box center [707, 97] width 192 height 23
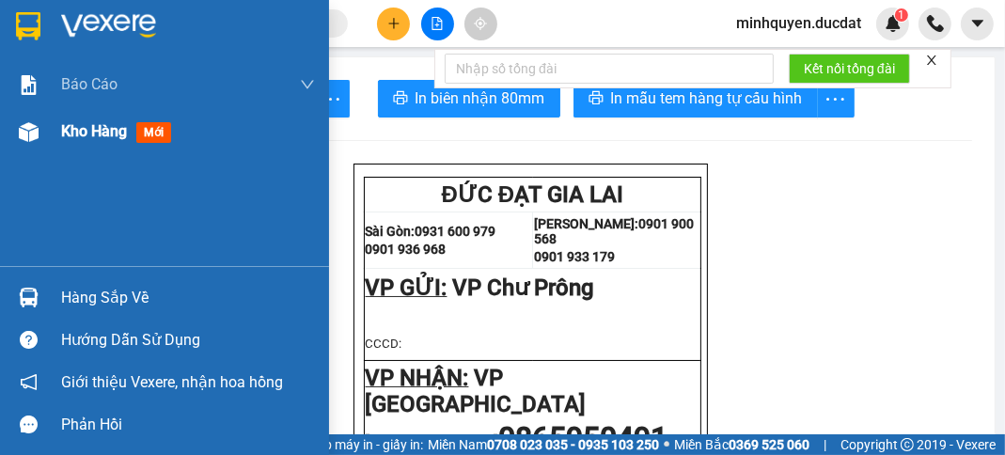
click at [70, 124] on span "Kho hàng" at bounding box center [94, 131] width 66 height 18
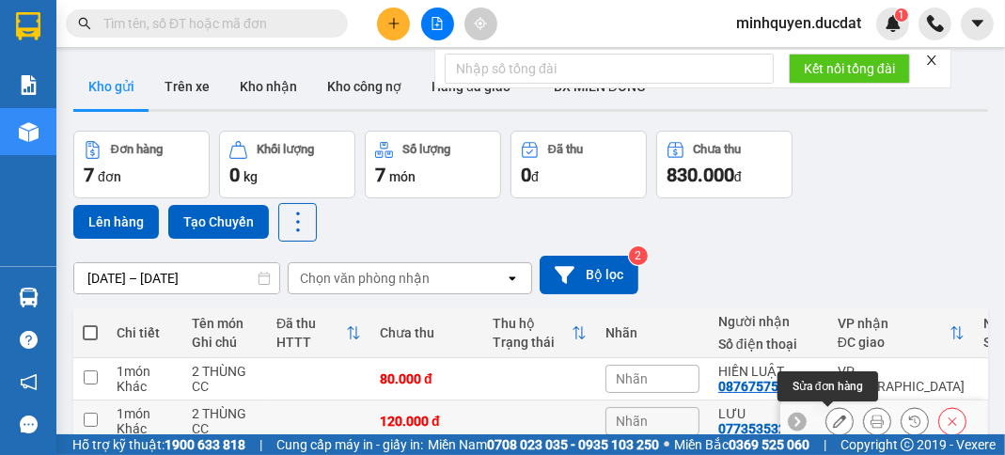
click at [833, 414] on icon at bounding box center [839, 420] width 13 height 13
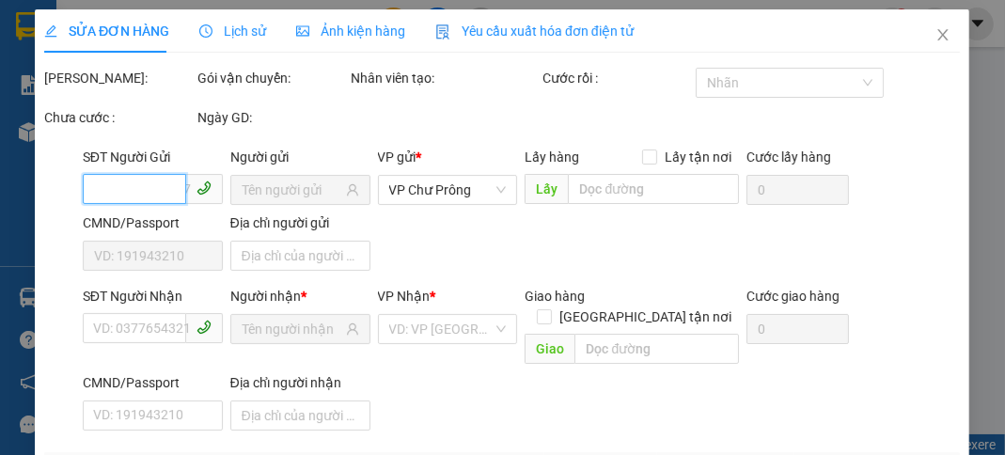
type input "0773535323"
type input "0"
type input "120.000"
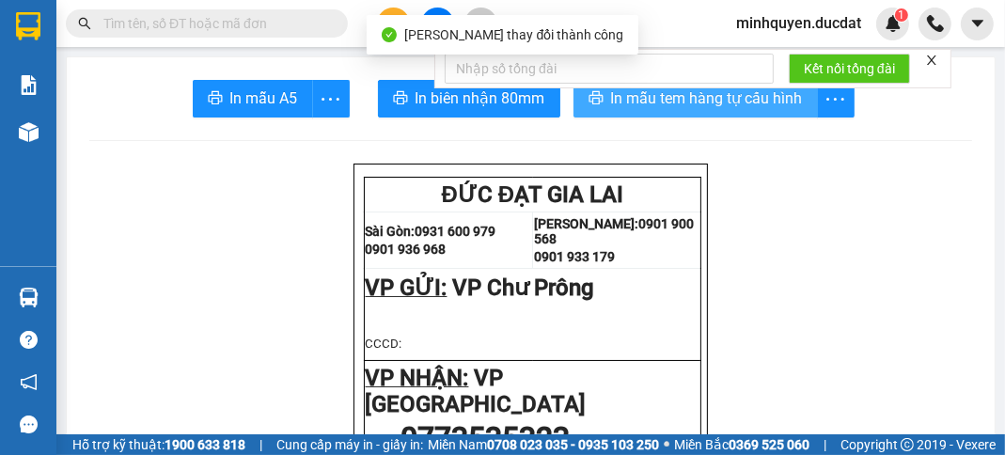
click at [761, 114] on button "In mẫu tem hàng tự cấu hình" at bounding box center [695, 99] width 244 height 38
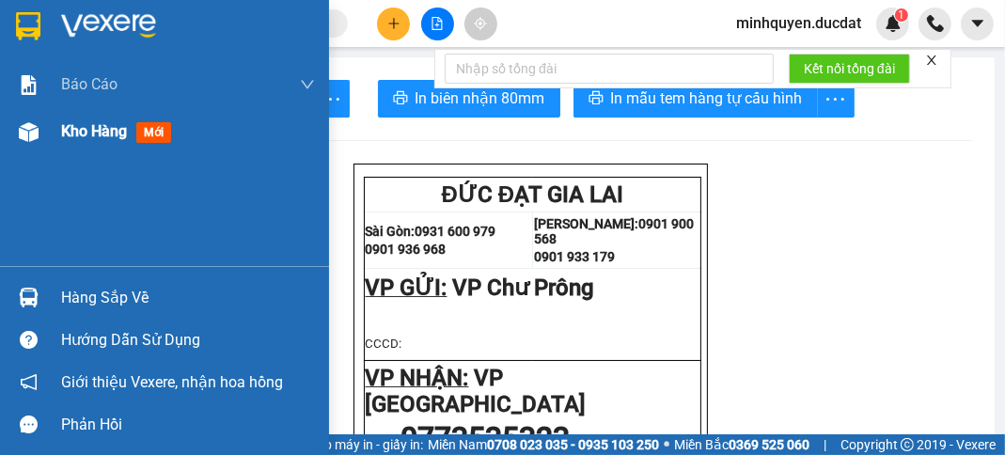
click at [99, 130] on span "Kho hàng" at bounding box center [94, 131] width 66 height 18
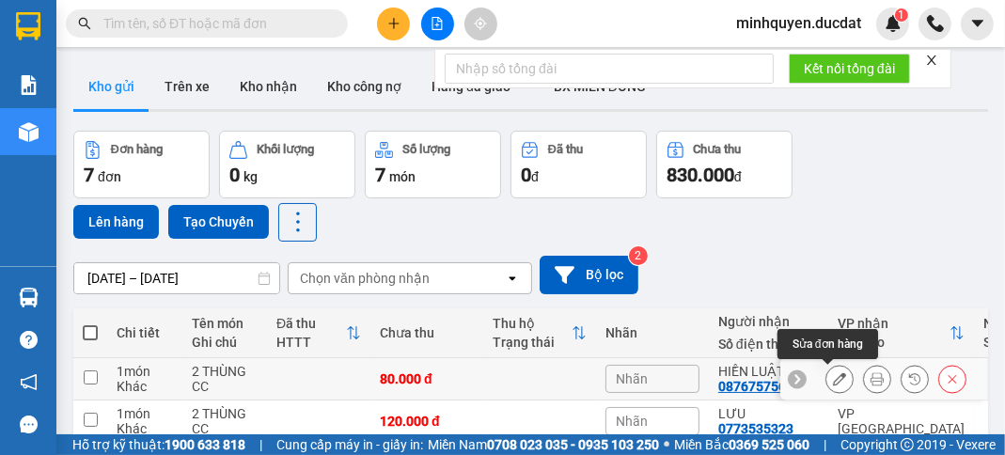
click at [833, 376] on icon at bounding box center [839, 378] width 13 height 13
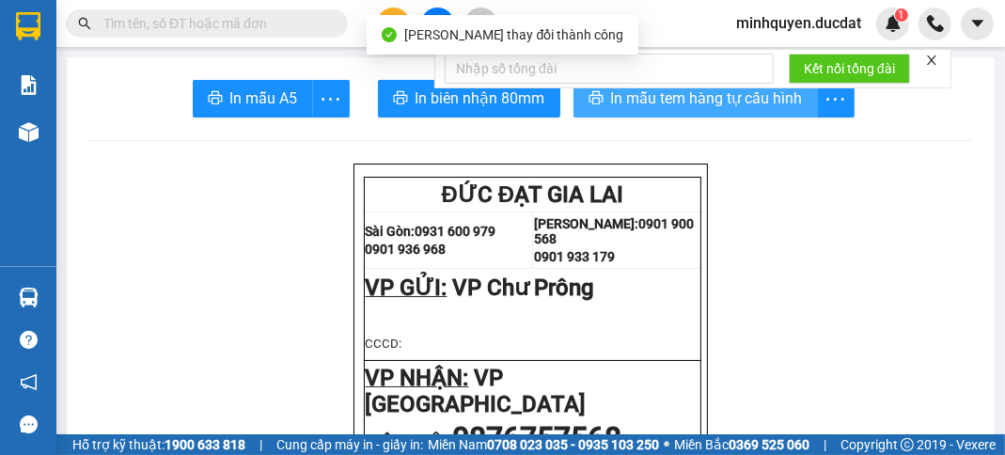
click at [778, 101] on span "In mẫu tem hàng tự cấu hình" at bounding box center [707, 97] width 192 height 23
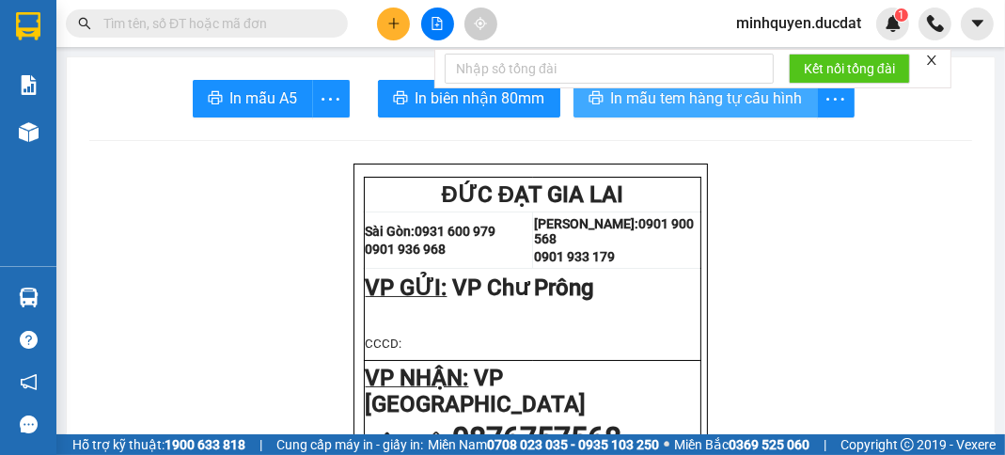
click at [755, 105] on span "In mẫu tem hàng tự cấu hình" at bounding box center [707, 97] width 192 height 23
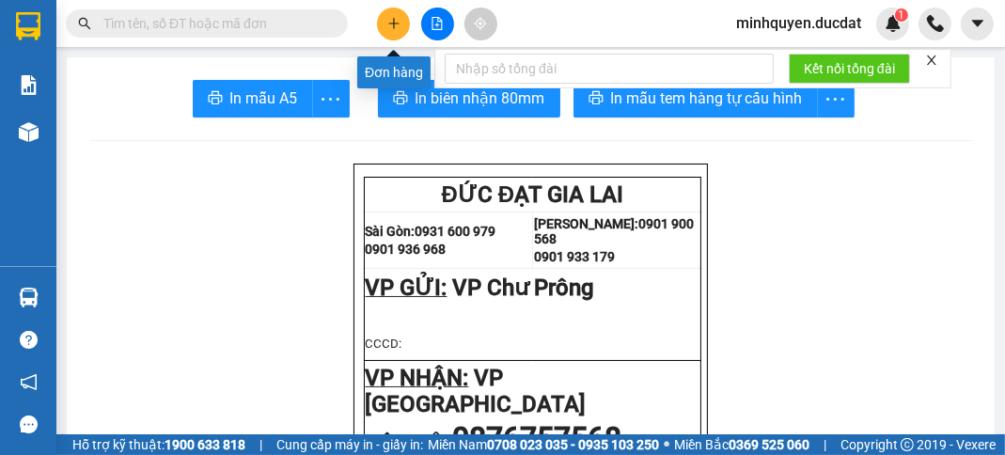
click at [402, 23] on button at bounding box center [393, 24] width 33 height 33
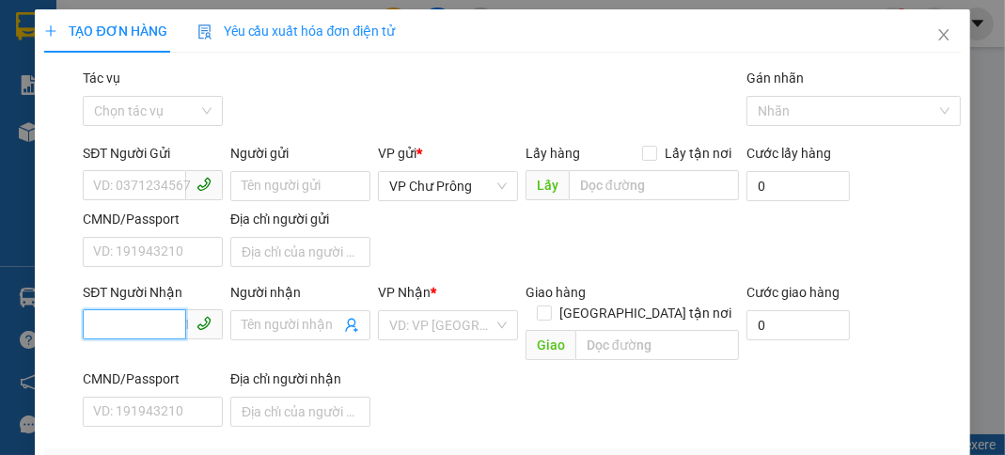
click at [160, 323] on input "SĐT Người Nhận" at bounding box center [134, 324] width 103 height 30
click at [131, 356] on div "02366272499" at bounding box center [151, 361] width 116 height 21
type input "02366272499"
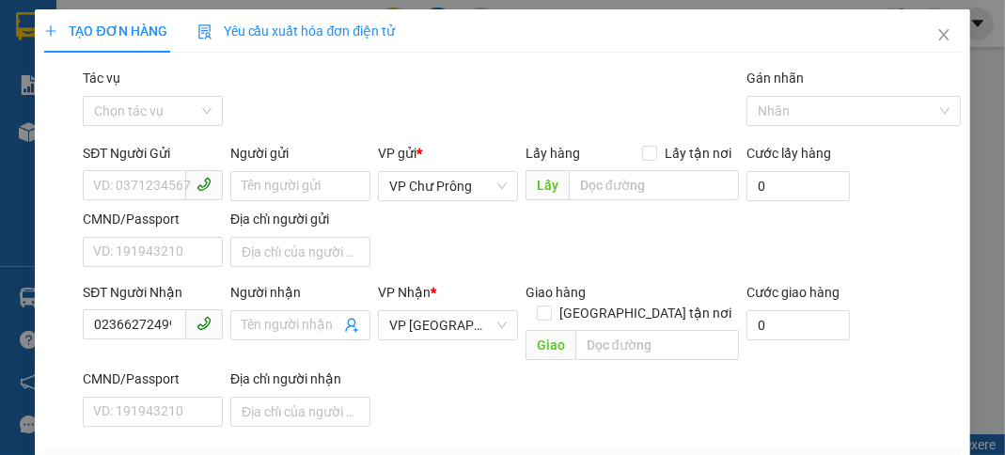
type input "1 HỘP CR"
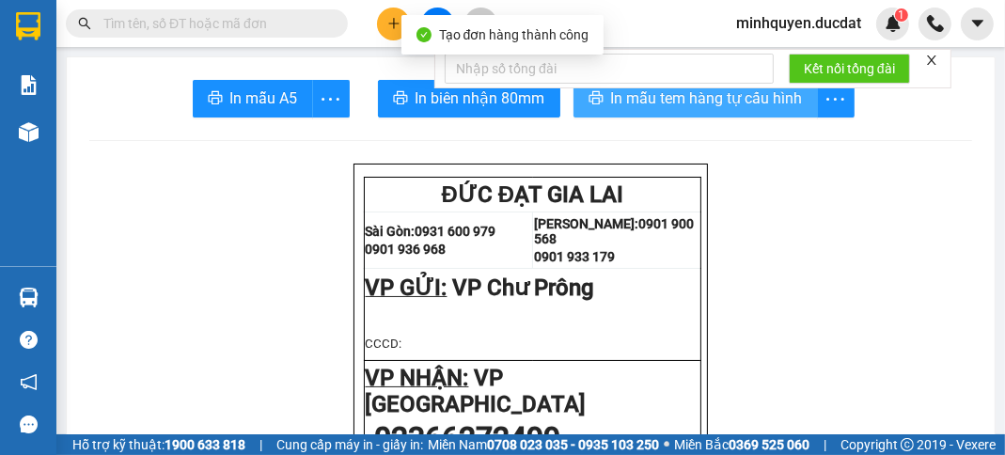
click at [762, 116] on button "In mẫu tem hàng tự cấu hình" at bounding box center [695, 99] width 244 height 38
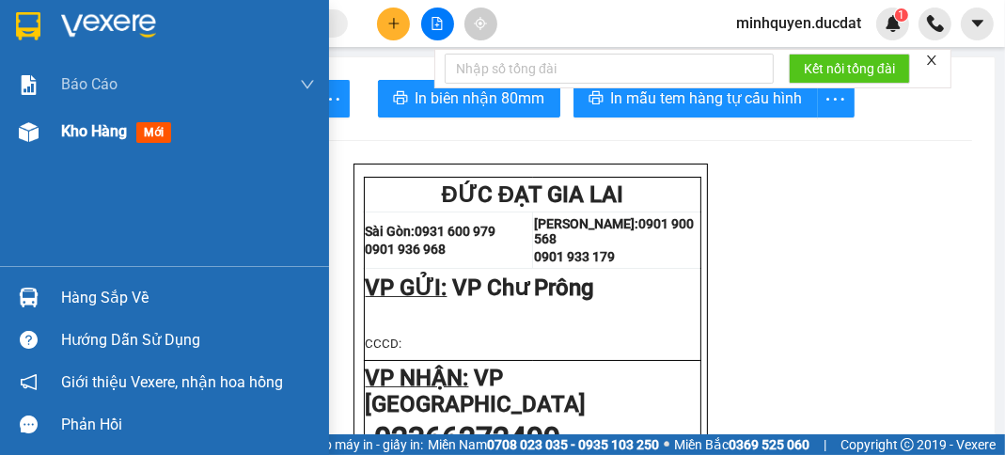
click at [89, 133] on span "Kho hàng" at bounding box center [94, 131] width 66 height 18
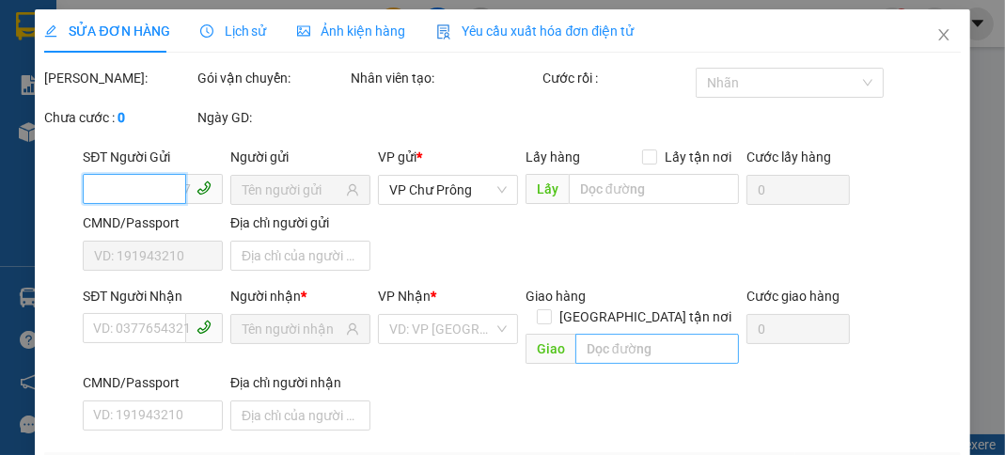
type input "0865950491"
type input "0"
type input "150.000"
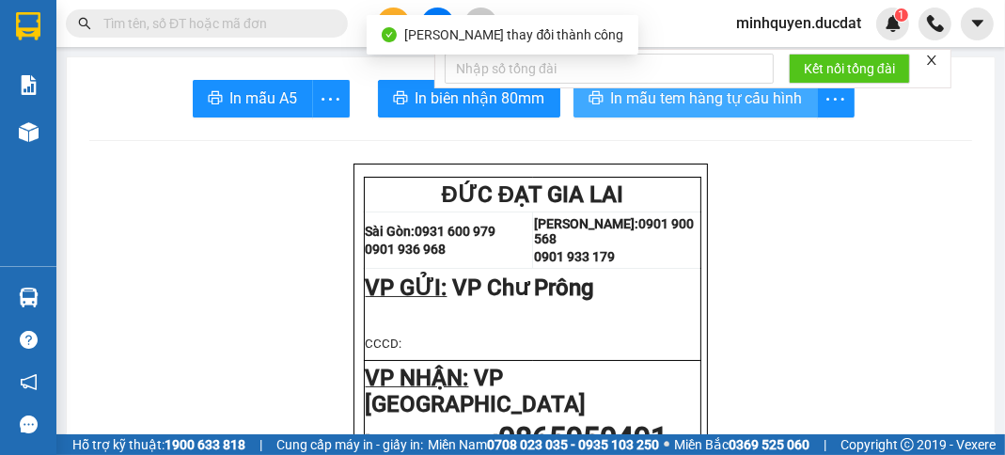
click at [778, 108] on span "In mẫu tem hàng tự cấu hình" at bounding box center [707, 97] width 192 height 23
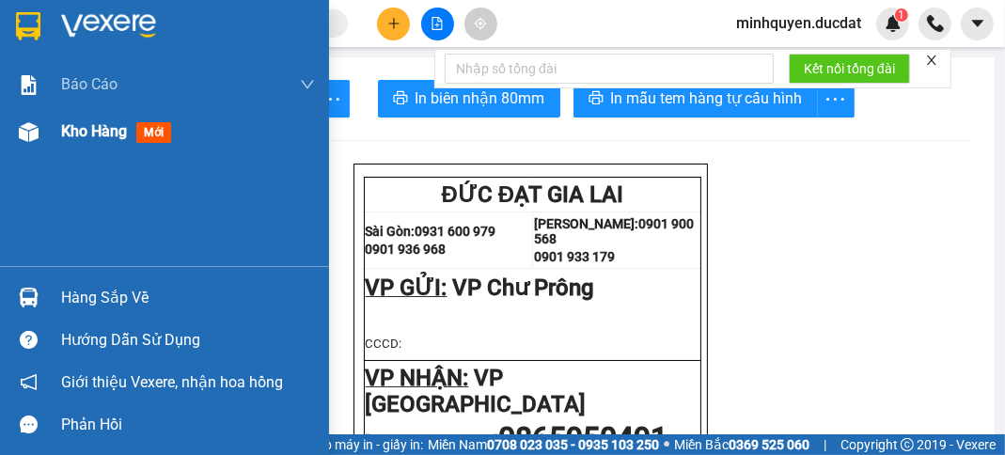
click at [105, 137] on span "Kho hàng" at bounding box center [94, 131] width 66 height 18
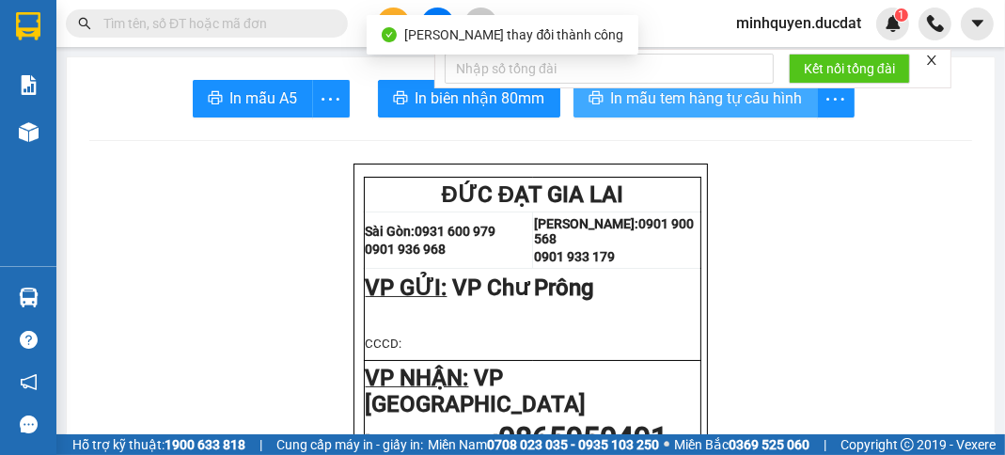
click at [750, 105] on span "In mẫu tem hàng tự cấu hình" at bounding box center [707, 97] width 192 height 23
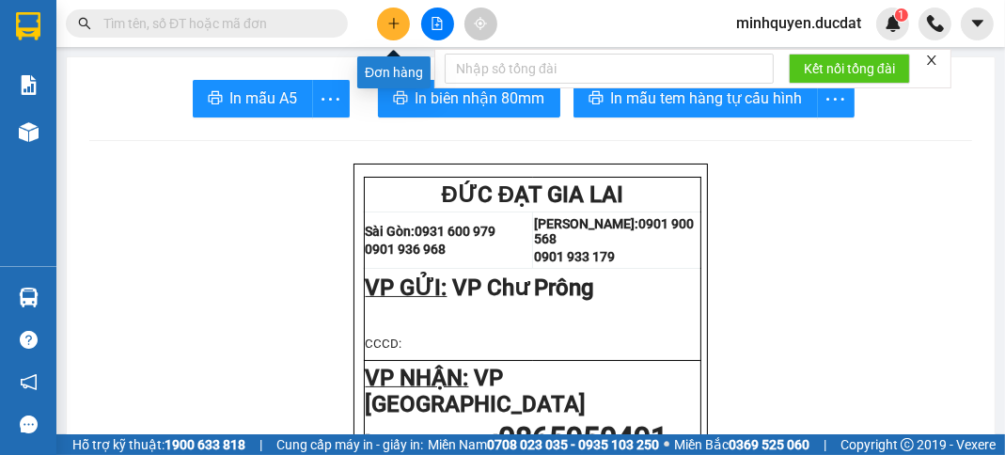
click at [383, 18] on button at bounding box center [393, 24] width 33 height 33
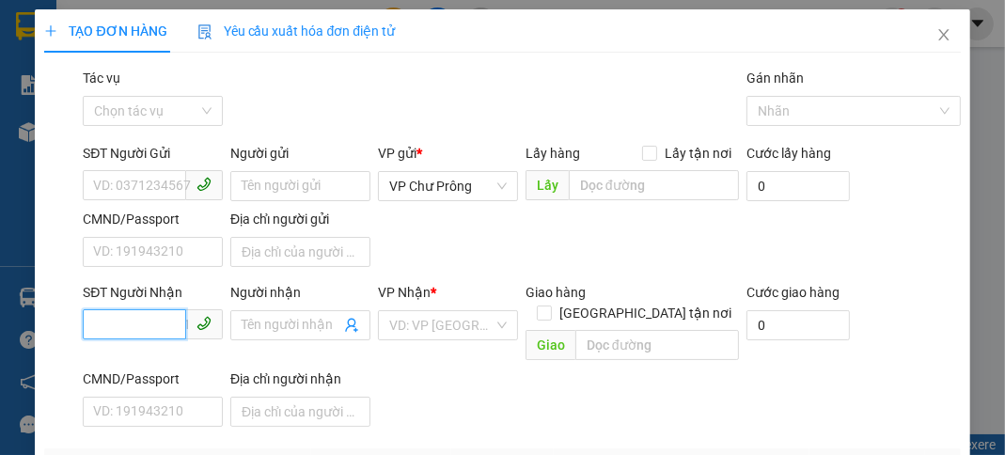
click at [115, 324] on input "SĐT Người Nhận" at bounding box center [134, 324] width 103 height 30
type input "0989544979"
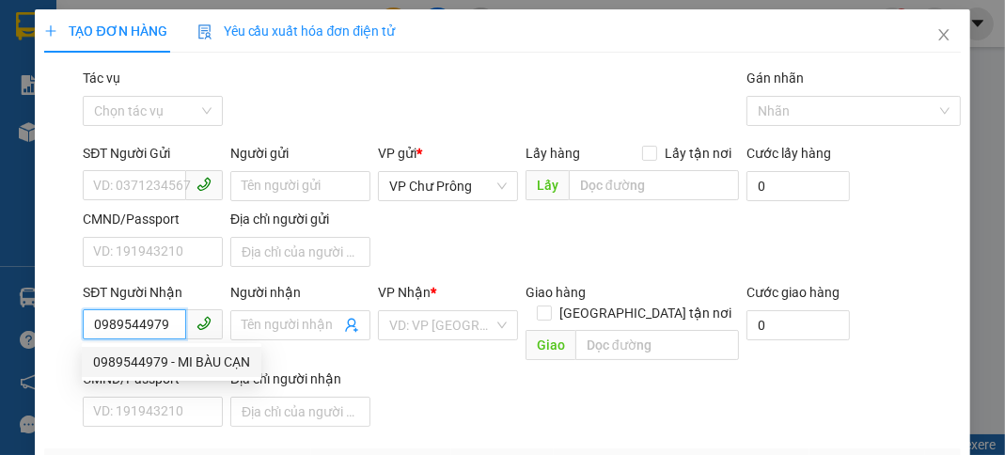
click at [190, 366] on div "0989544979 - MI BÀU CẠN" at bounding box center [171, 361] width 157 height 21
type input "MI BÀU CẠN"
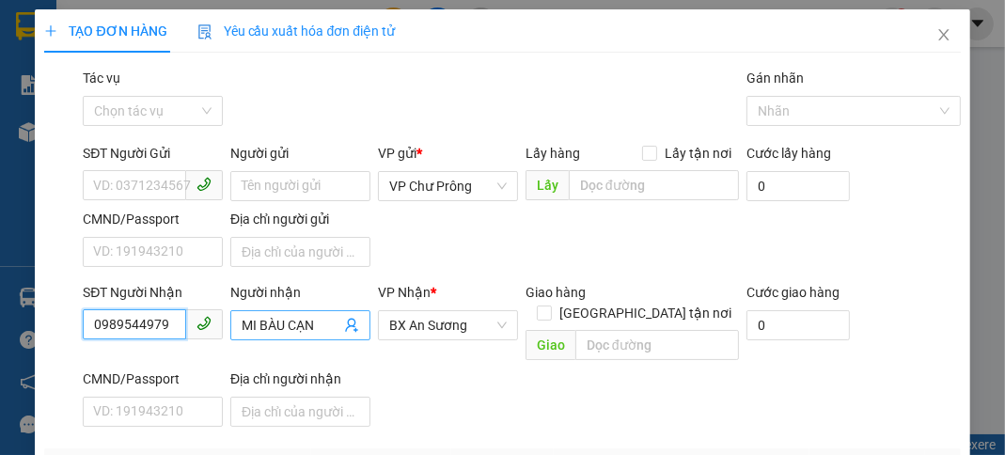
type input "0989544979"
click at [334, 324] on input "MI BÀU CẠN" at bounding box center [290, 325] width 99 height 21
type input "M"
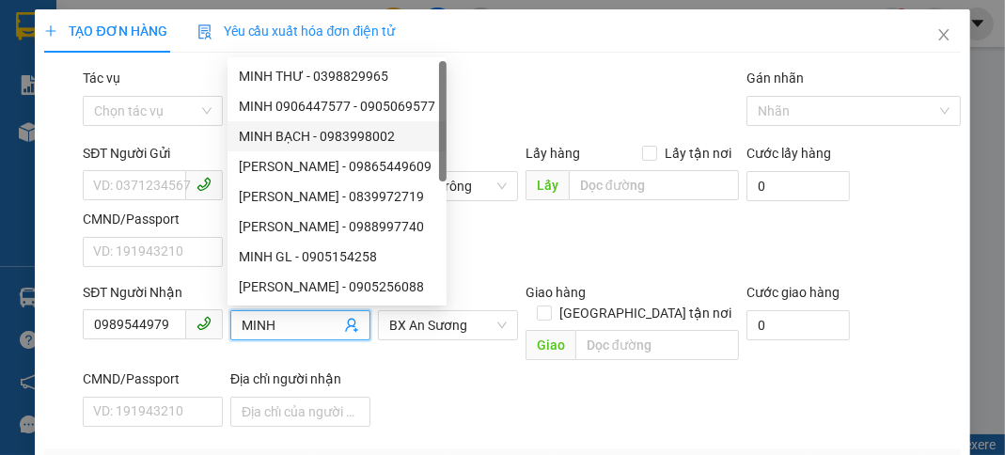
type input "MINH"
click at [584, 366] on div "SĐT Người Nhận 0989544979 Người nhận MINH VP Nhận * BX An Sương Giao hàng [GEOG…" at bounding box center [521, 358] width 884 height 152
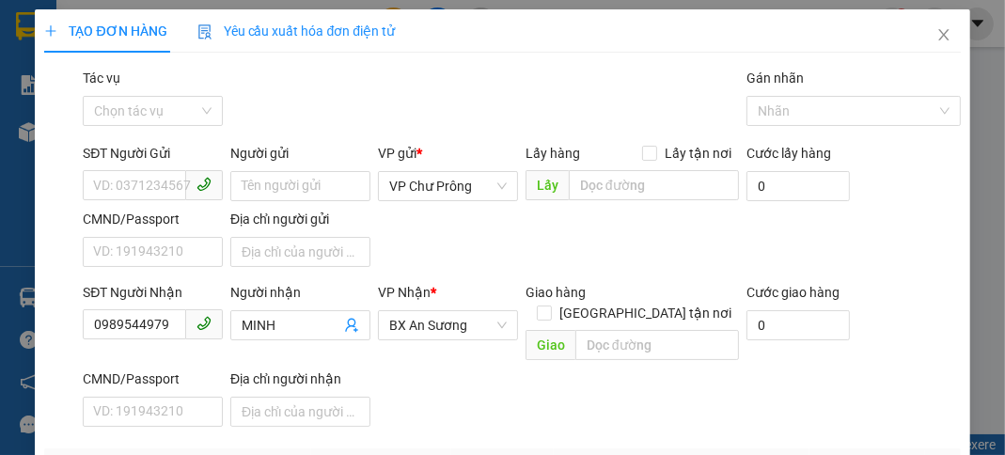
type input "1 THÙNG CR"
type input "1"
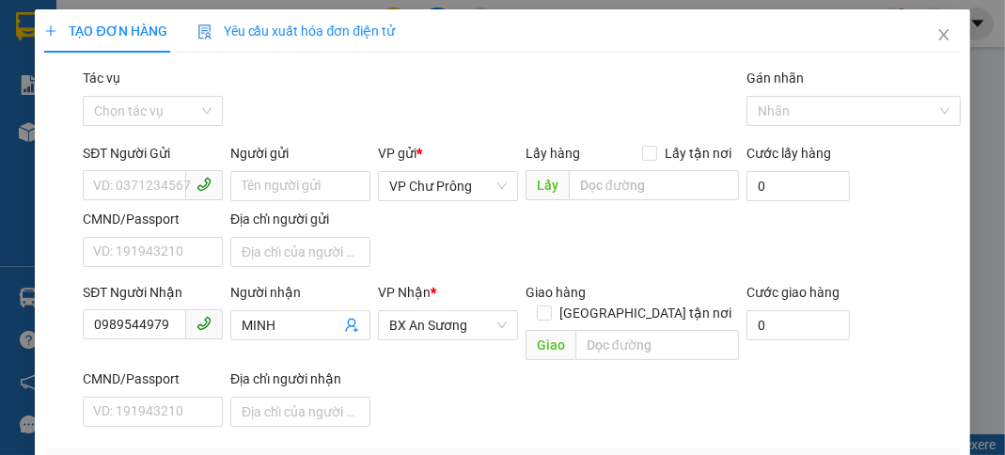
type input "1"
type input "10"
type input "100"
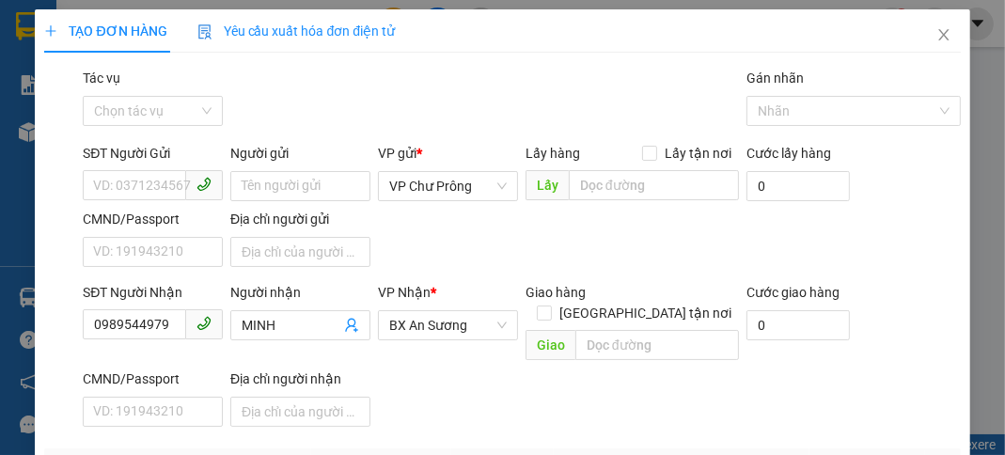
type input "100"
type input "1.000"
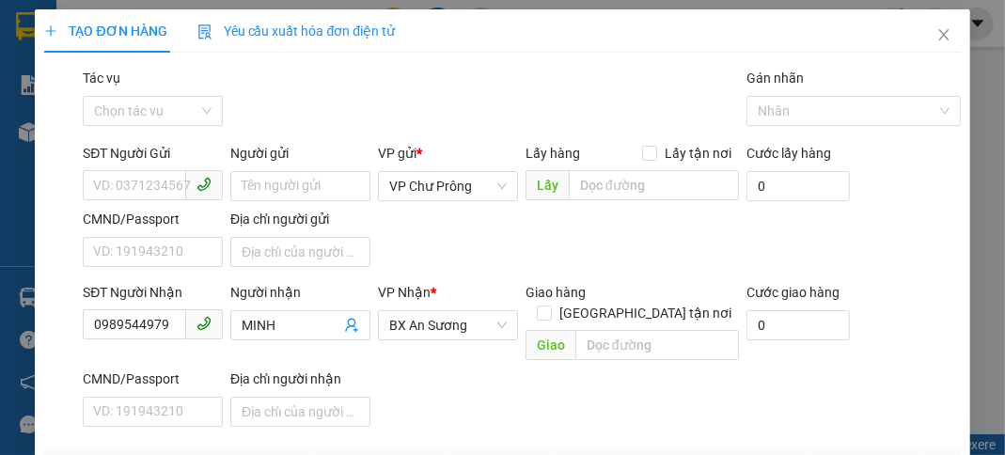
type input "10.000"
type input "100.000"
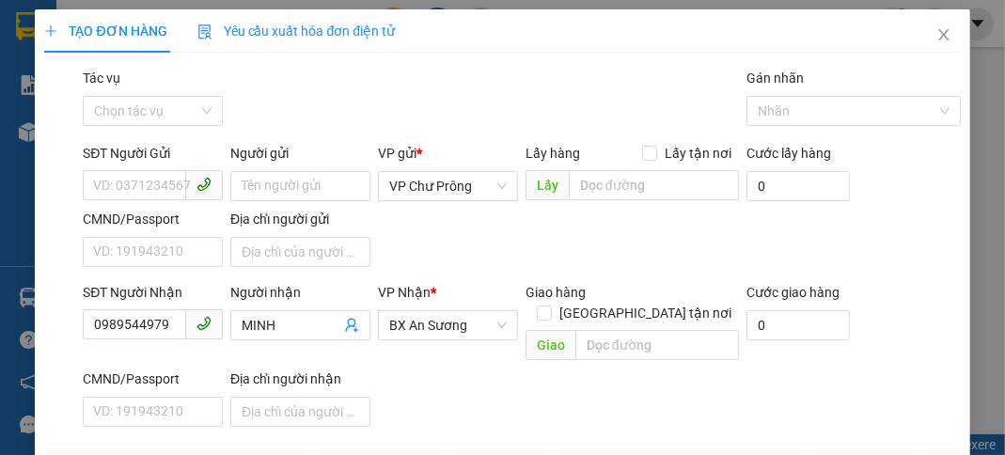
type input "100.000"
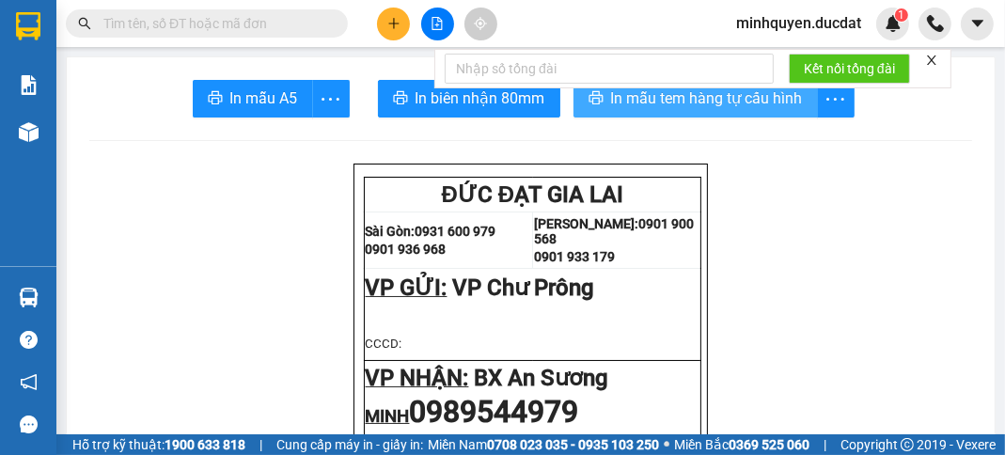
click at [733, 110] on button "In mẫu tem hàng tự cấu hình" at bounding box center [695, 99] width 244 height 38
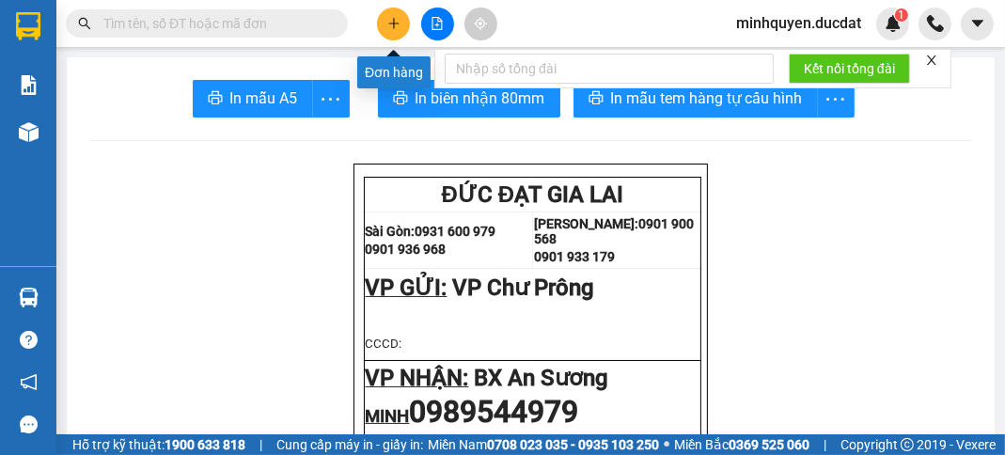
click at [382, 23] on button at bounding box center [393, 24] width 33 height 33
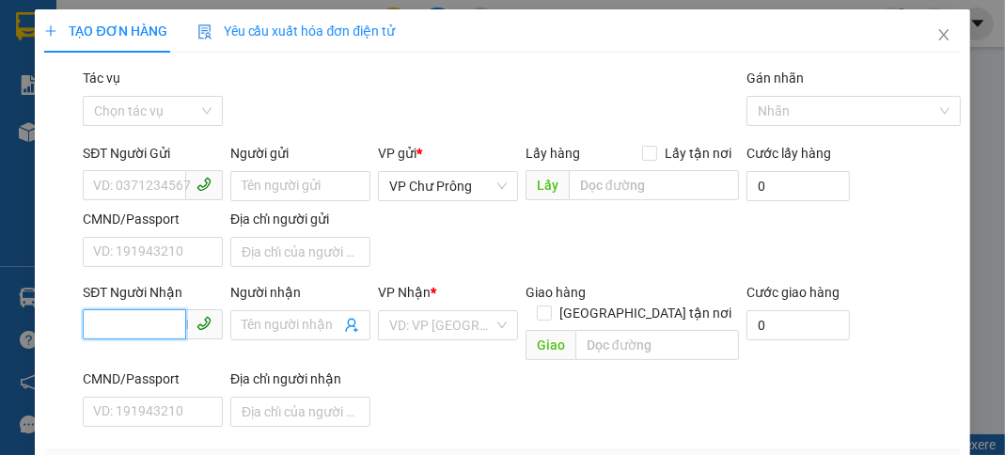
click at [155, 326] on input "SĐT Người Nhận" at bounding box center [134, 324] width 103 height 30
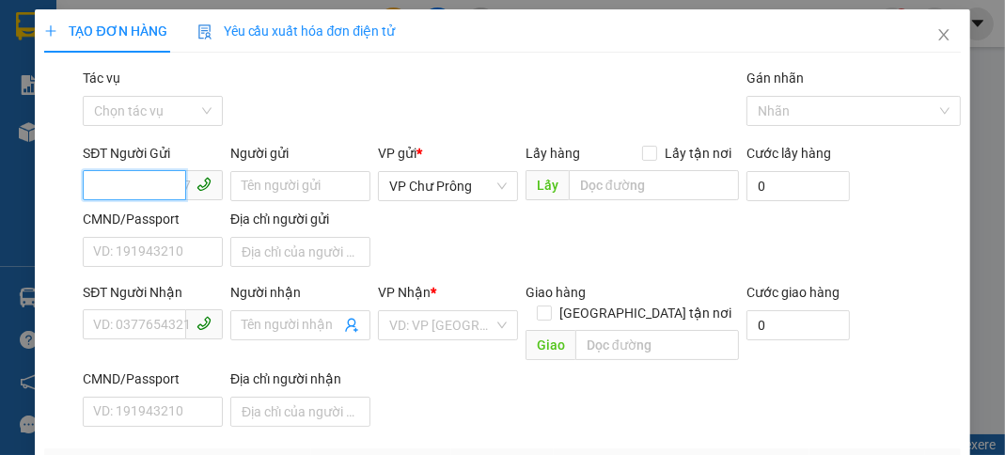
click at [145, 180] on input "SĐT Người Gửi" at bounding box center [134, 185] width 103 height 30
type input "0989709145"
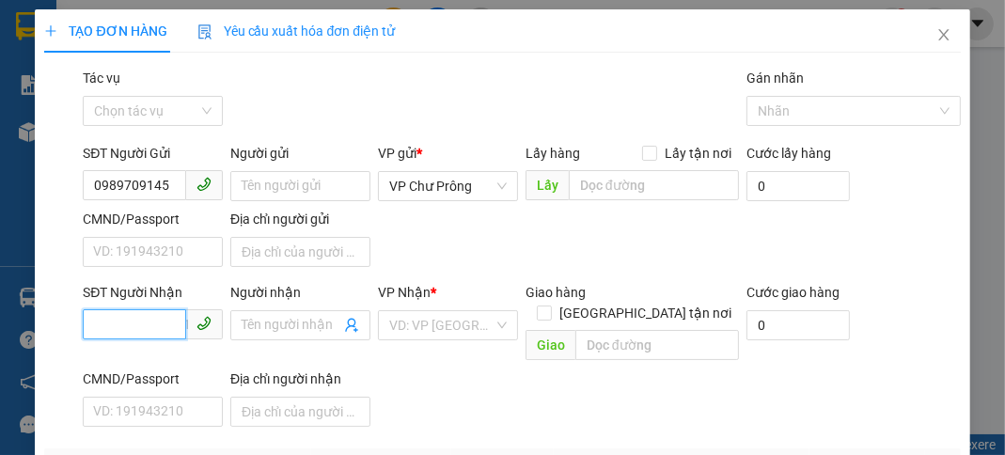
click at [155, 322] on input "SĐT Người Nhận" at bounding box center [134, 324] width 103 height 30
type input "0382461545"
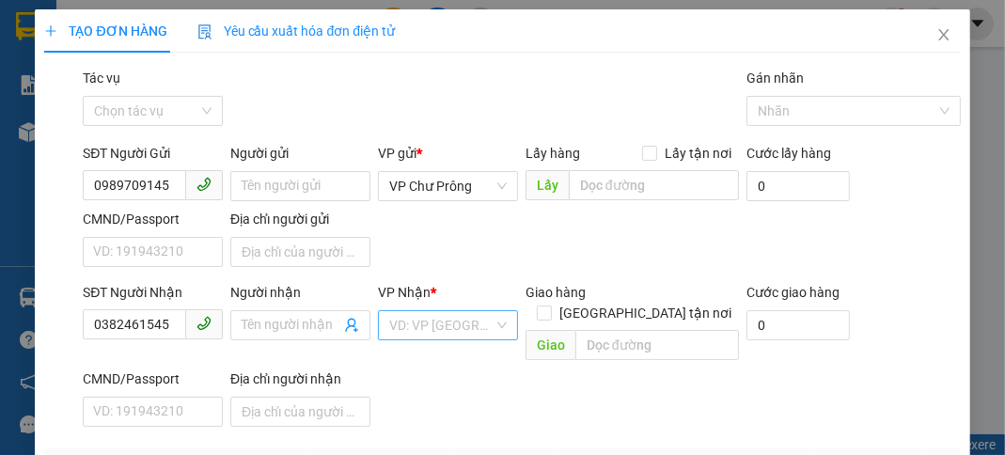
click at [466, 324] on input "search" at bounding box center [441, 325] width 104 height 28
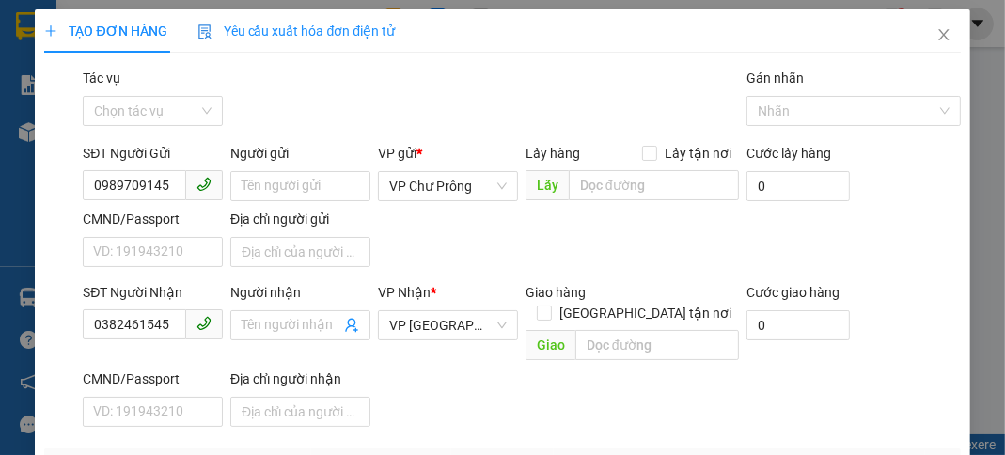
type input "2 XỐP CR"
type input "7"
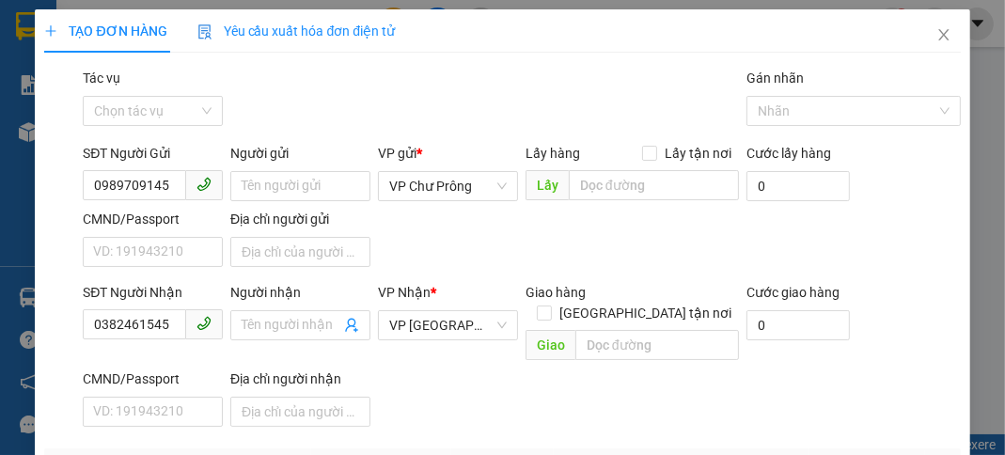
type input "7"
type input "70"
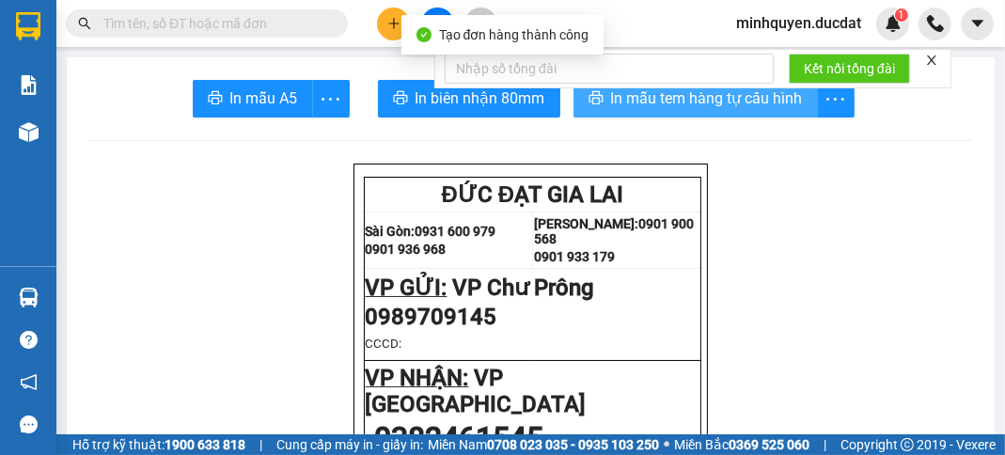
click at [786, 93] on span "In mẫu tem hàng tự cấu hình" at bounding box center [707, 97] width 192 height 23
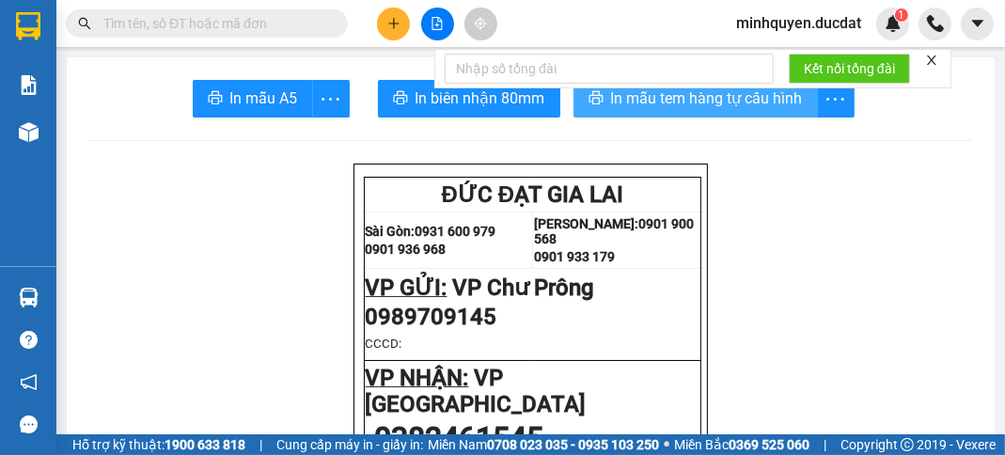
click at [755, 96] on span "In mẫu tem hàng tự cấu hình" at bounding box center [707, 97] width 192 height 23
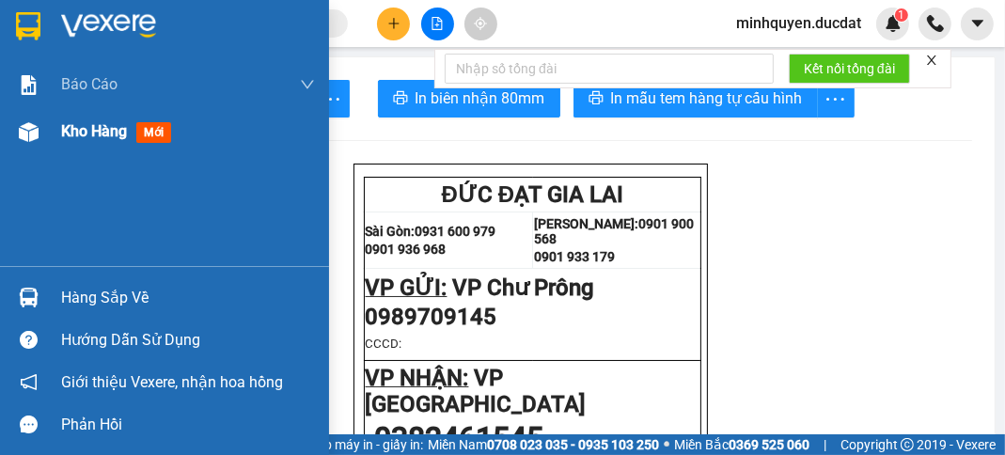
click at [105, 119] on div "Kho hàng mới" at bounding box center [119, 130] width 117 height 23
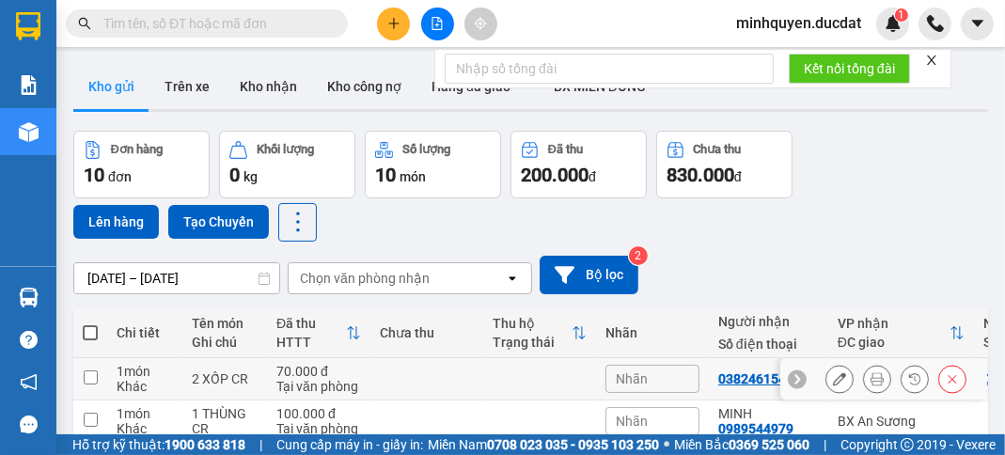
click at [320, 379] on div "Tại văn phòng" at bounding box center [318, 386] width 85 height 15
checkbox input "true"
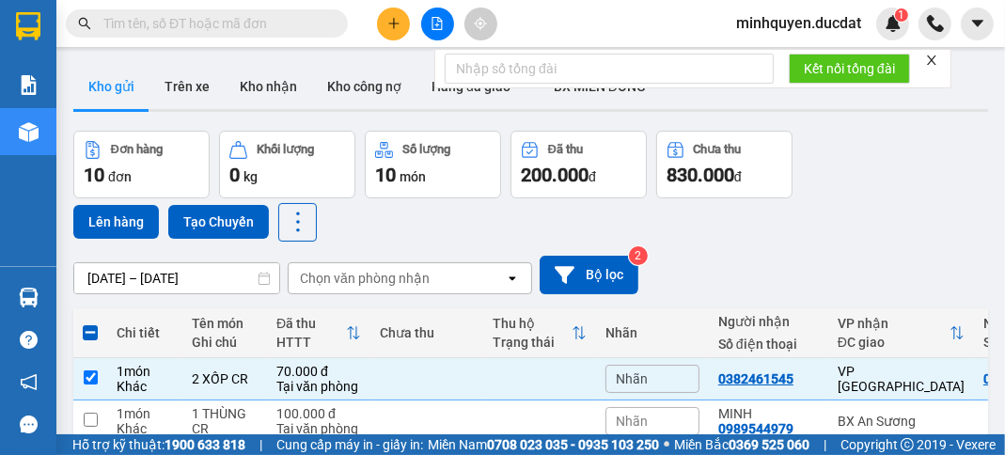
click at [332, 448] on div "30.000 đ" at bounding box center [318, 455] width 85 height 15
checkbox input "true"
checkbox input "false"
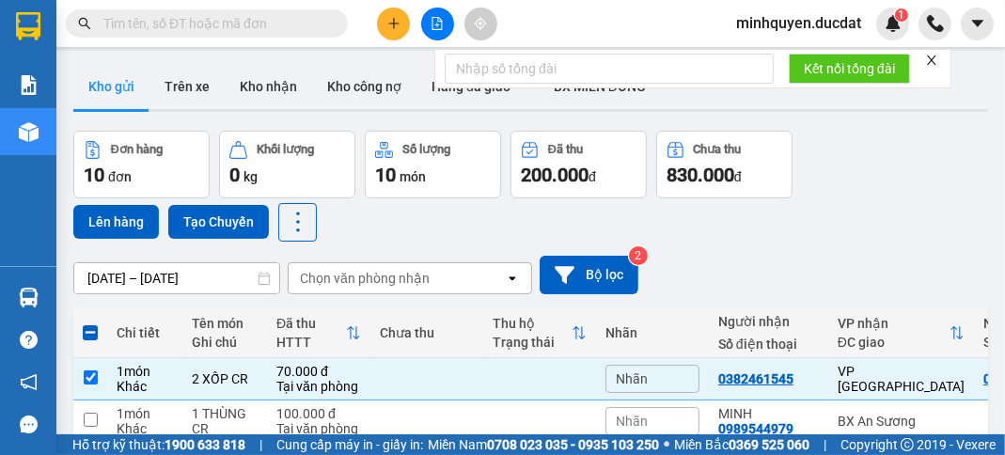
checkbox input "true"
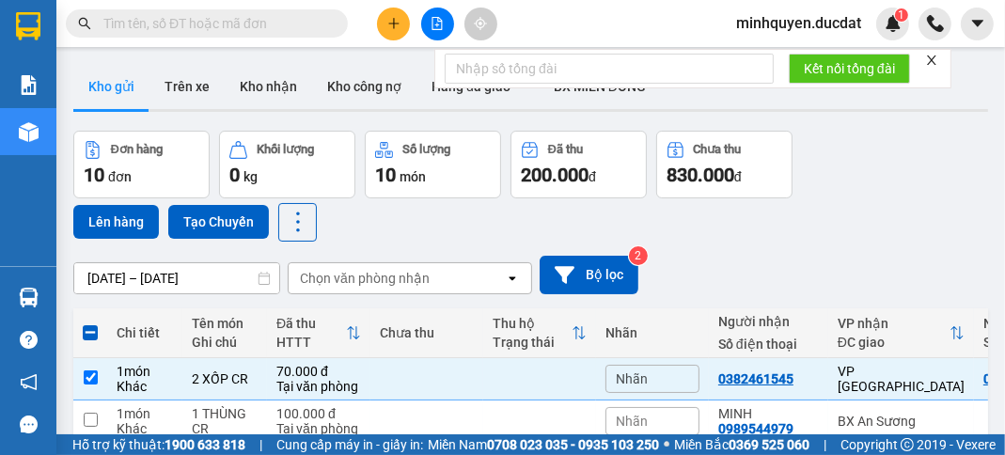
checkbox input "true"
click at [104, 227] on button "Lên hàng" at bounding box center [116, 222] width 86 height 34
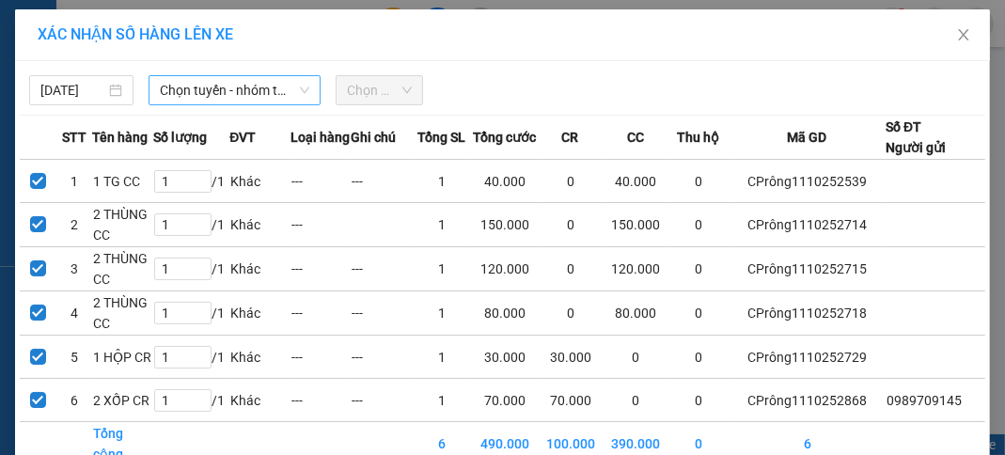
click at [265, 98] on span "Chọn tuyến - nhóm tuyến" at bounding box center [234, 90] width 149 height 28
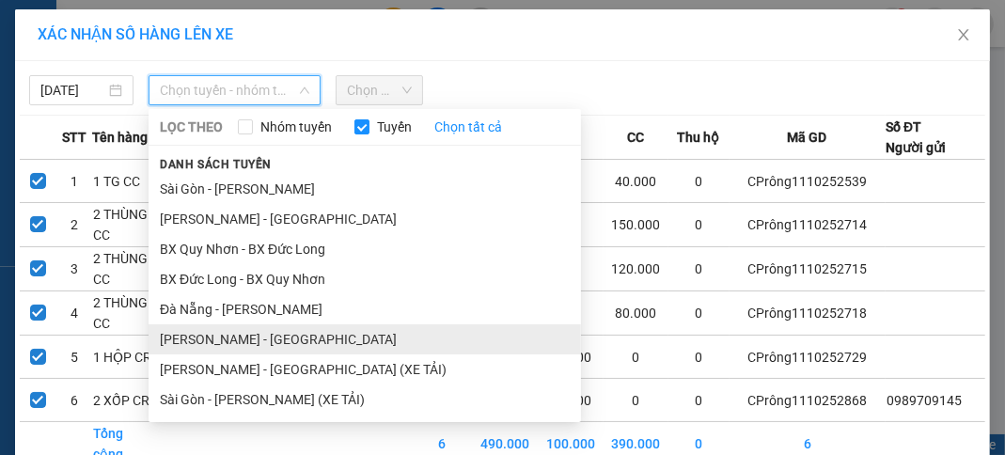
click at [240, 338] on li "[PERSON_NAME] - [GEOGRAPHIC_DATA]" at bounding box center [364, 339] width 432 height 30
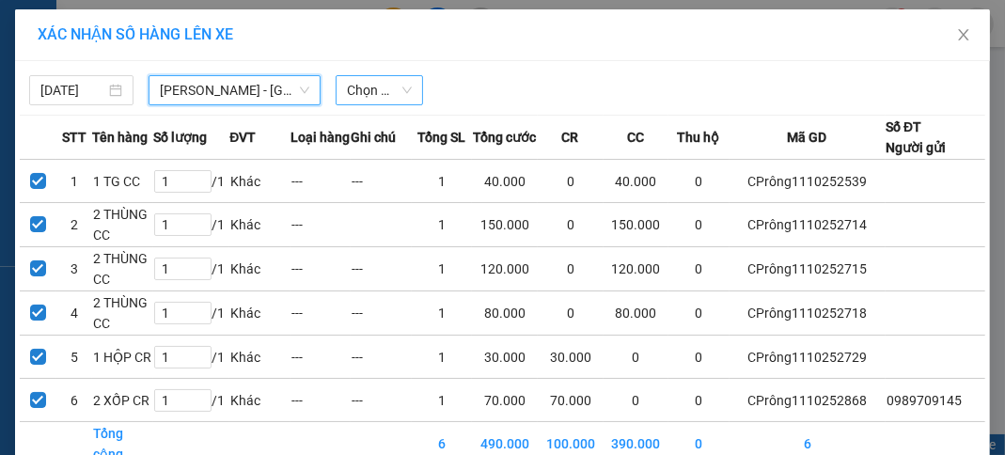
click at [384, 99] on span "Chọn chuyến" at bounding box center [379, 90] width 65 height 28
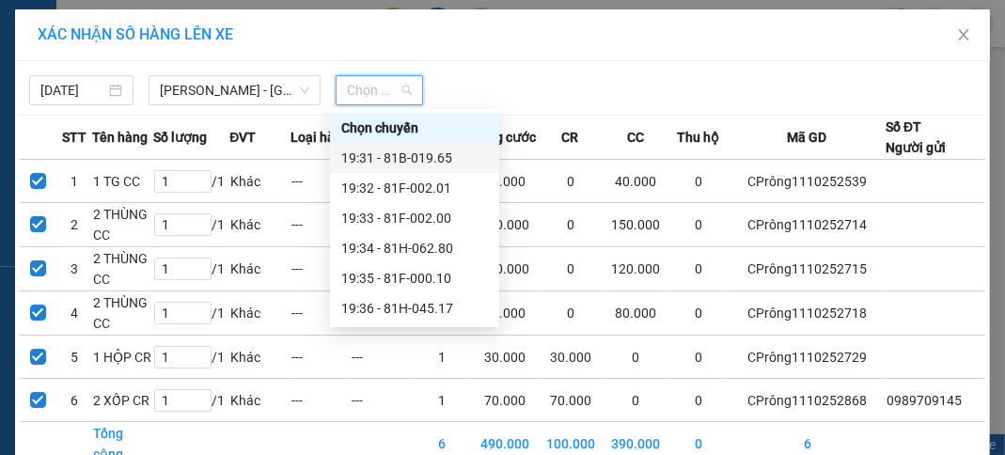
click at [408, 156] on div "19:31 - 81B-019.65" at bounding box center [414, 158] width 147 height 21
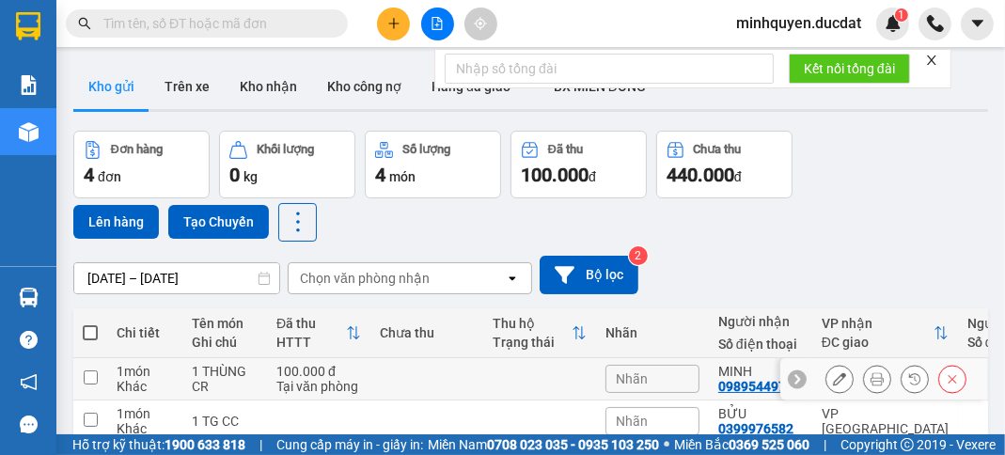
click at [440, 358] on td at bounding box center [426, 379] width 113 height 42
checkbox input "true"
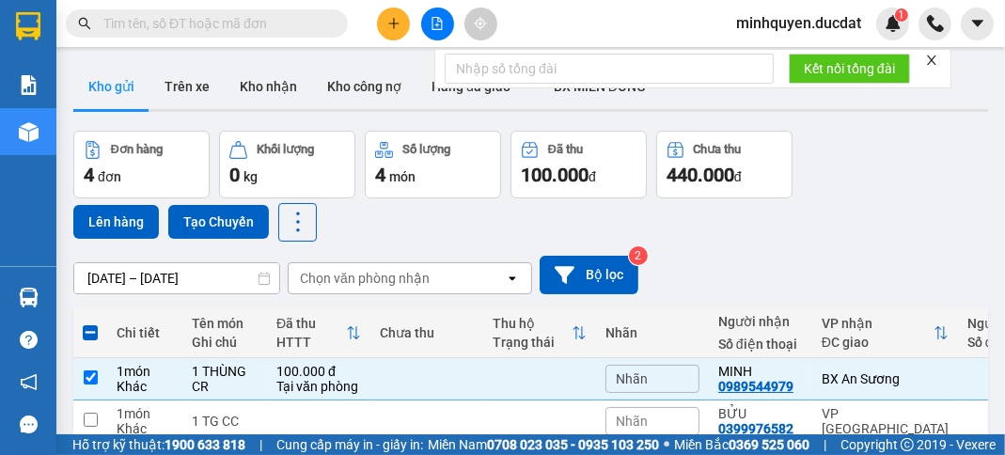
click at [477, 443] on td "150.000 đ" at bounding box center [426, 464] width 113 height 42
checkbox input "true"
click at [118, 235] on button "Lên hàng" at bounding box center [116, 222] width 86 height 34
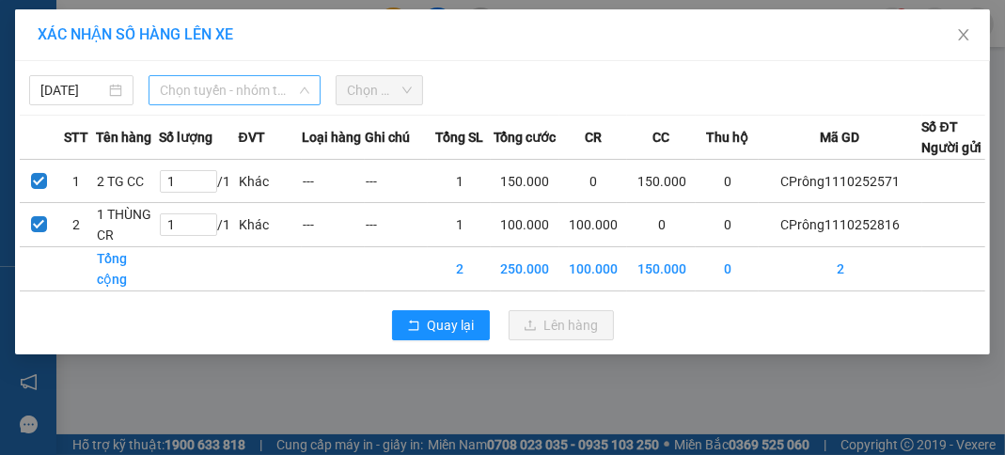
click at [255, 92] on span "Chọn tuyến - nhóm tuyến" at bounding box center [234, 90] width 149 height 28
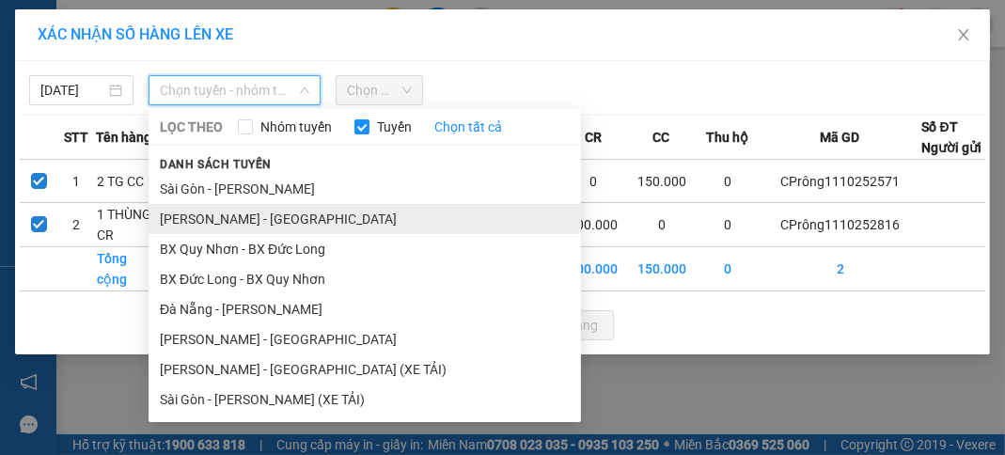
click at [280, 218] on li "[PERSON_NAME] - [GEOGRAPHIC_DATA]" at bounding box center [364, 219] width 432 height 30
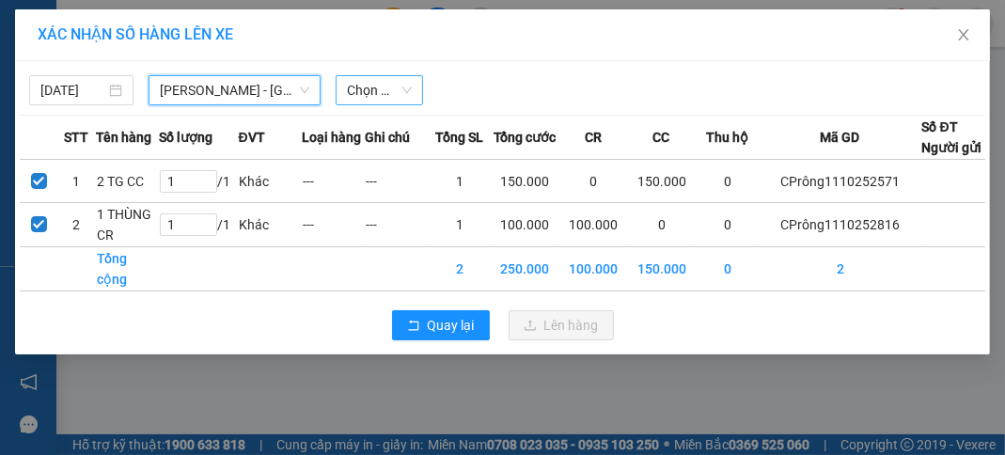
click at [399, 87] on span "Chọn chuyến" at bounding box center [379, 90] width 65 height 28
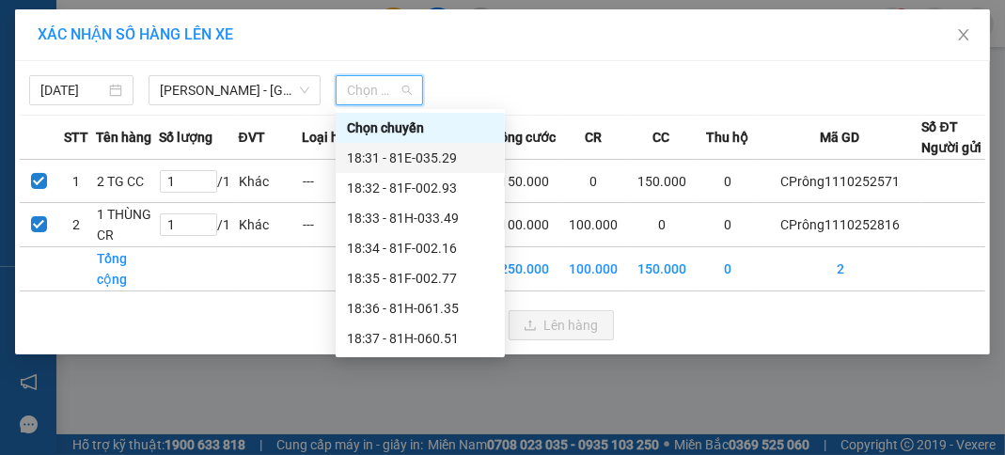
click at [444, 165] on div "18:31 - 81E-035.29" at bounding box center [420, 158] width 147 height 21
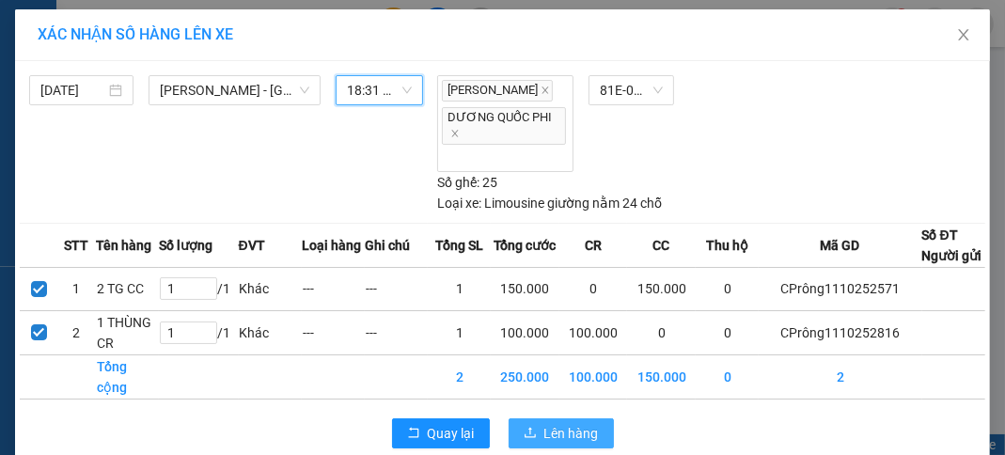
click at [559, 423] on span "Lên hàng" at bounding box center [571, 433] width 55 height 21
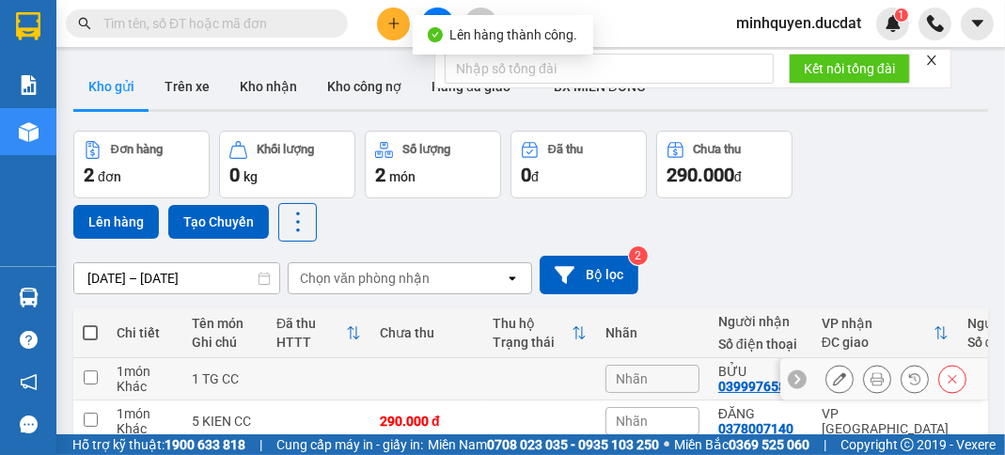
click at [227, 371] on div "1 TG CC" at bounding box center [225, 378] width 66 height 15
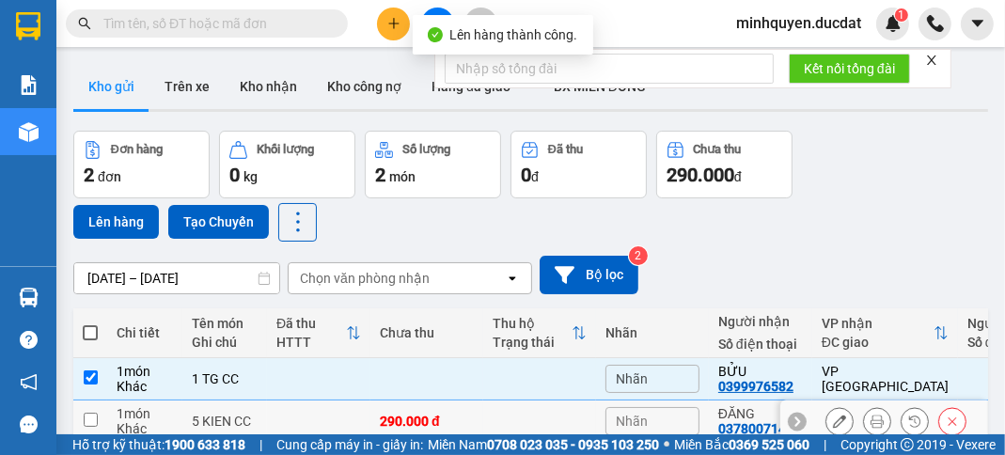
click at [197, 400] on td "5 KIEN CC" at bounding box center [224, 421] width 85 height 42
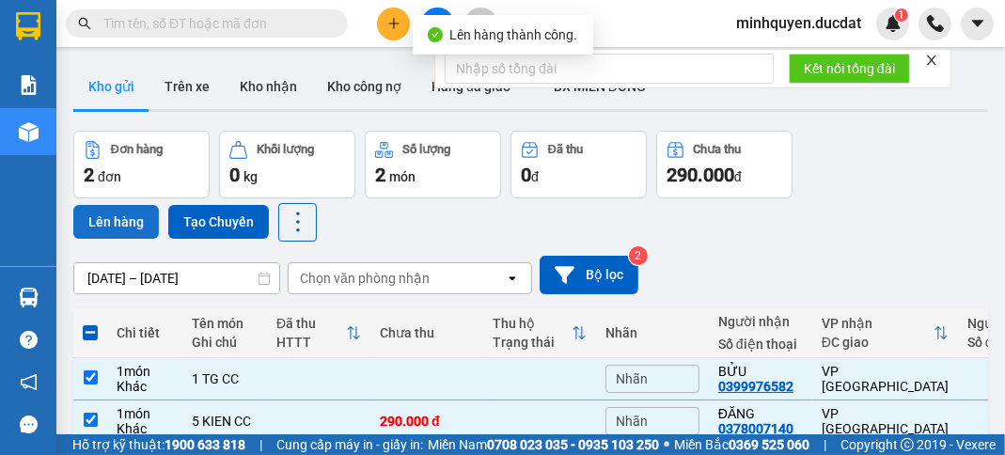
click at [98, 205] on button "Lên hàng" at bounding box center [116, 222] width 86 height 34
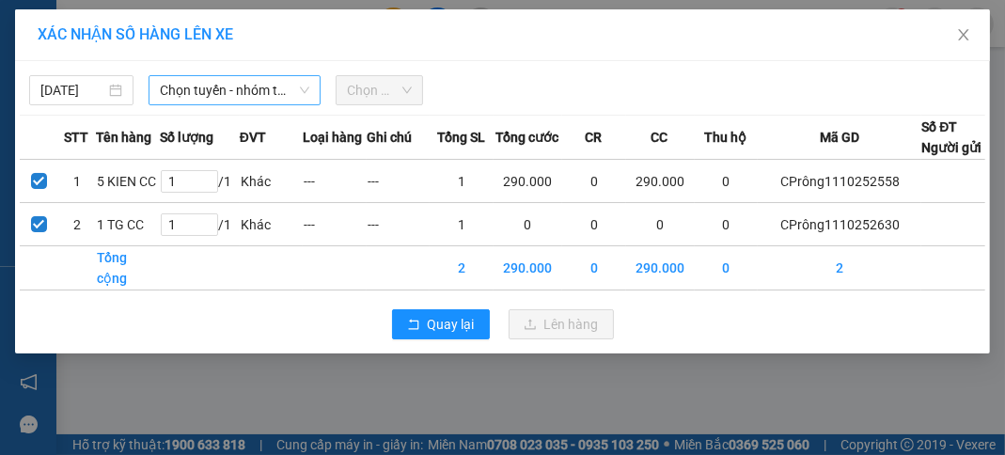
click at [243, 86] on span "Chọn tuyến - nhóm tuyến" at bounding box center [234, 90] width 149 height 28
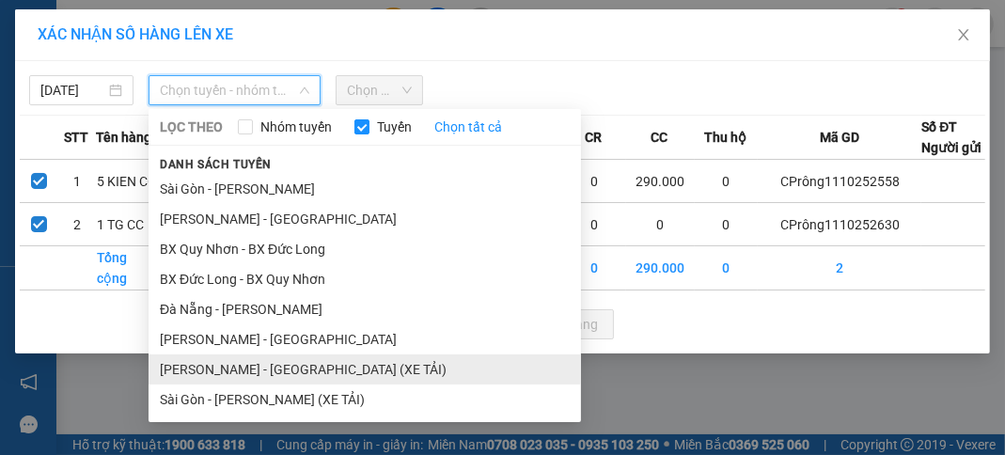
click at [287, 363] on li "[PERSON_NAME] - [GEOGRAPHIC_DATA] (XE TẢI)" at bounding box center [364, 369] width 432 height 30
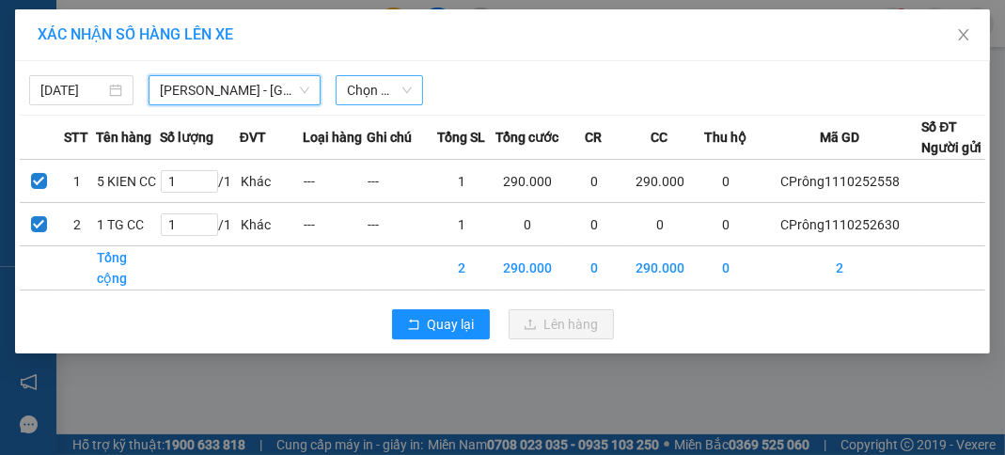
click at [397, 95] on span "Chọn chuyến" at bounding box center [379, 90] width 65 height 28
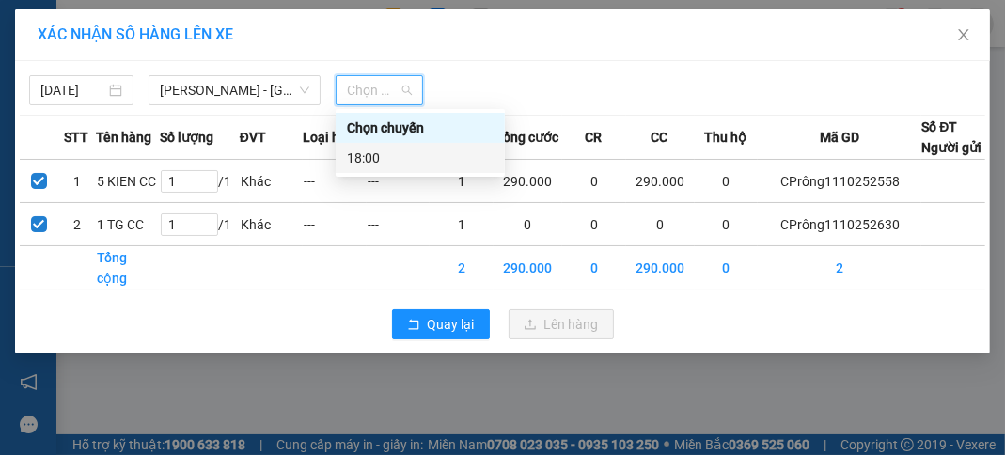
click at [428, 160] on div "18:00" at bounding box center [420, 158] width 147 height 21
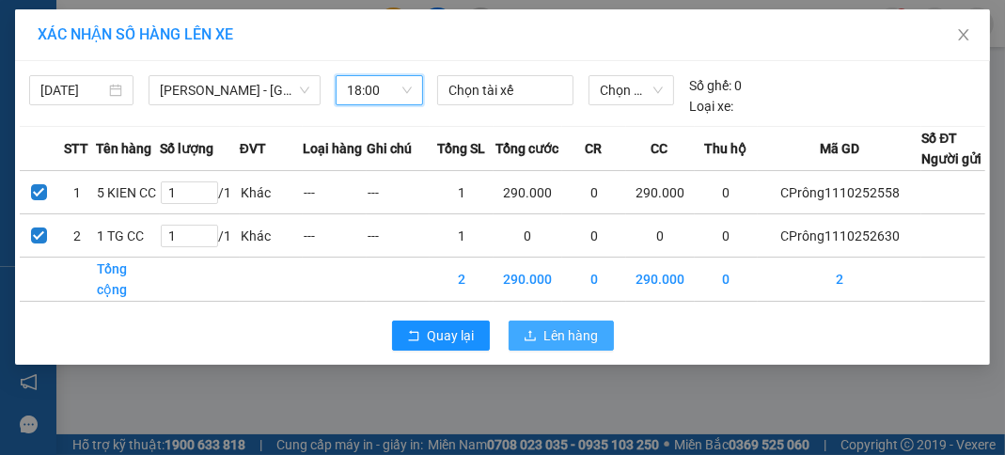
click at [565, 346] on span "Lên hàng" at bounding box center [571, 335] width 55 height 21
